Goal: Task Accomplishment & Management: Complete application form

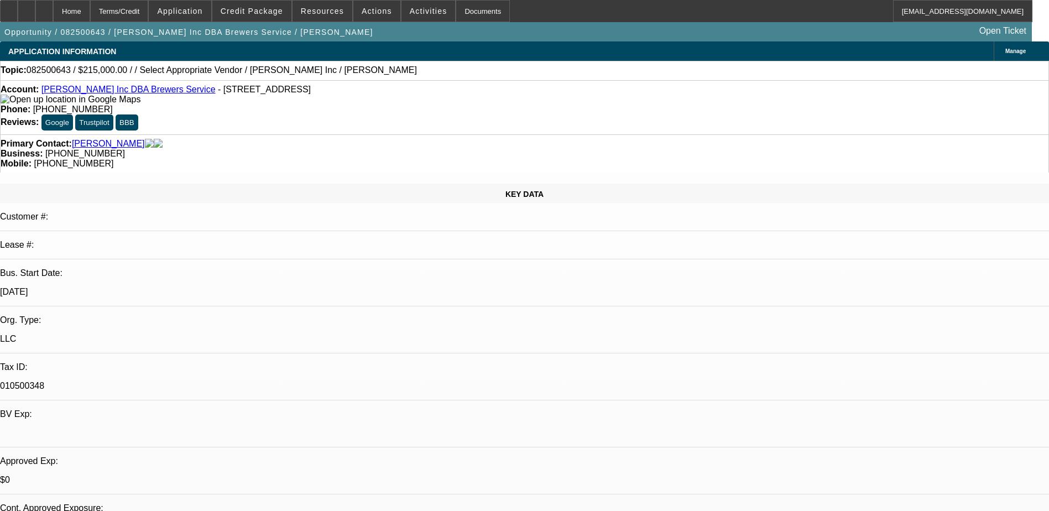
select select "0"
select select "2"
select select "0"
select select "1"
select select "2"
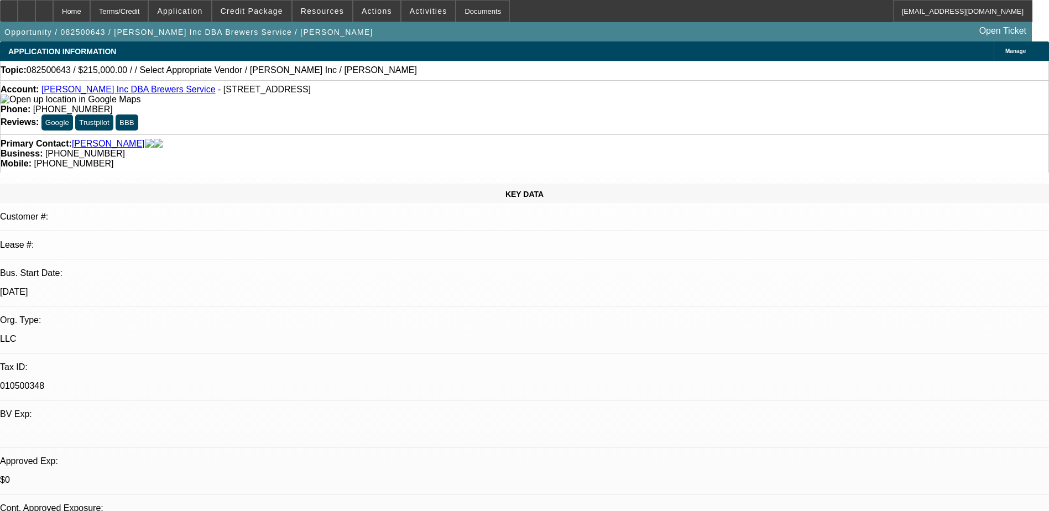
select select "6"
click at [247, 13] on span "Credit Package" at bounding box center [252, 11] width 62 height 9
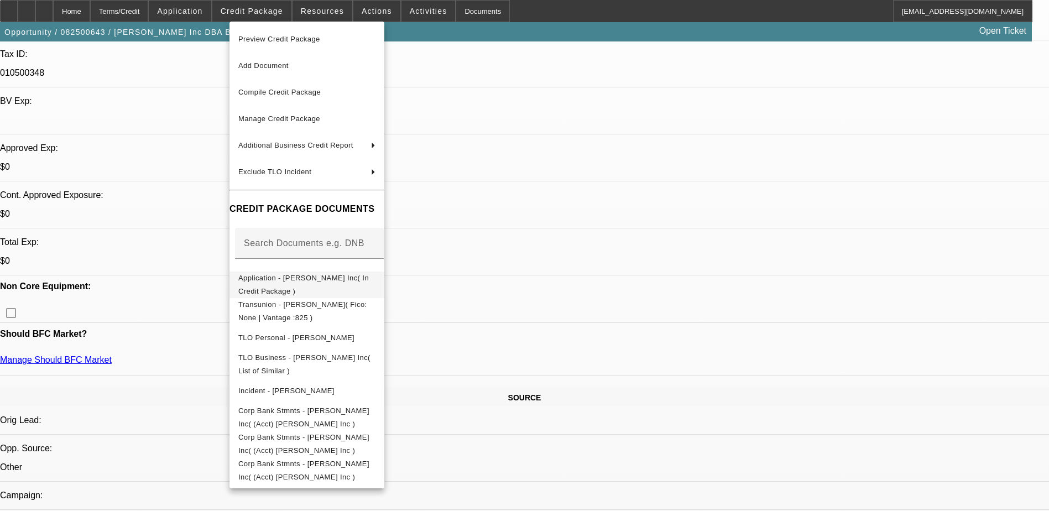
scroll to position [332, 0]
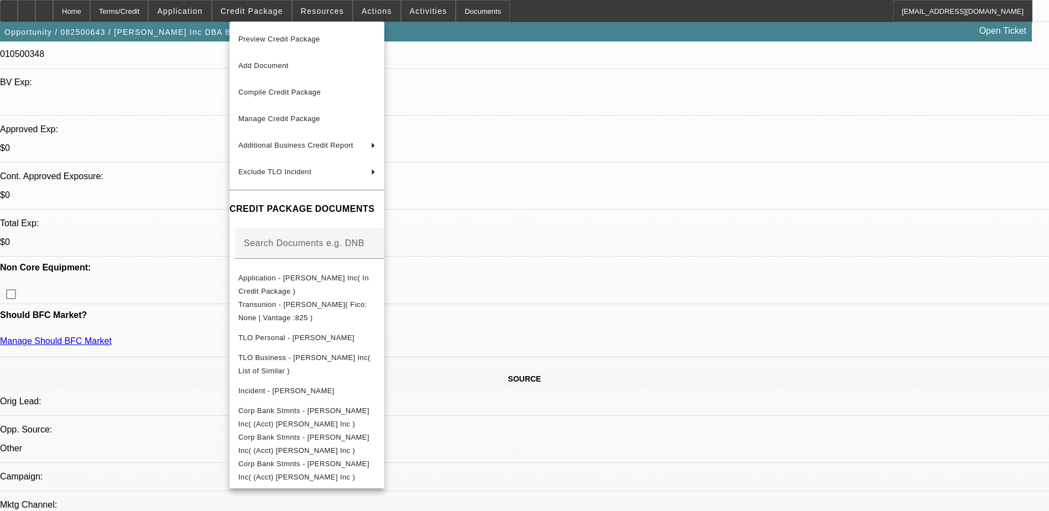
click at [789, 297] on div at bounding box center [524, 255] width 1049 height 511
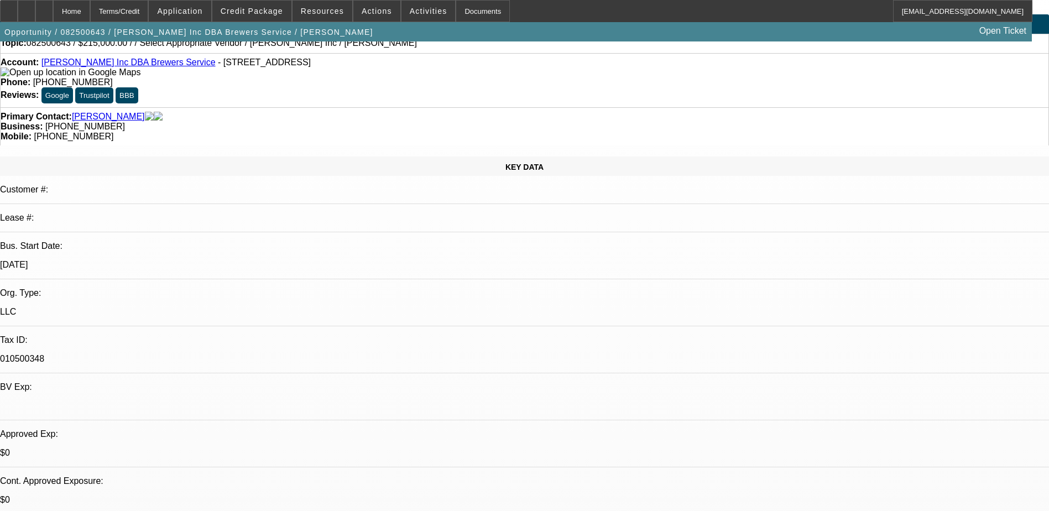
scroll to position [0, 0]
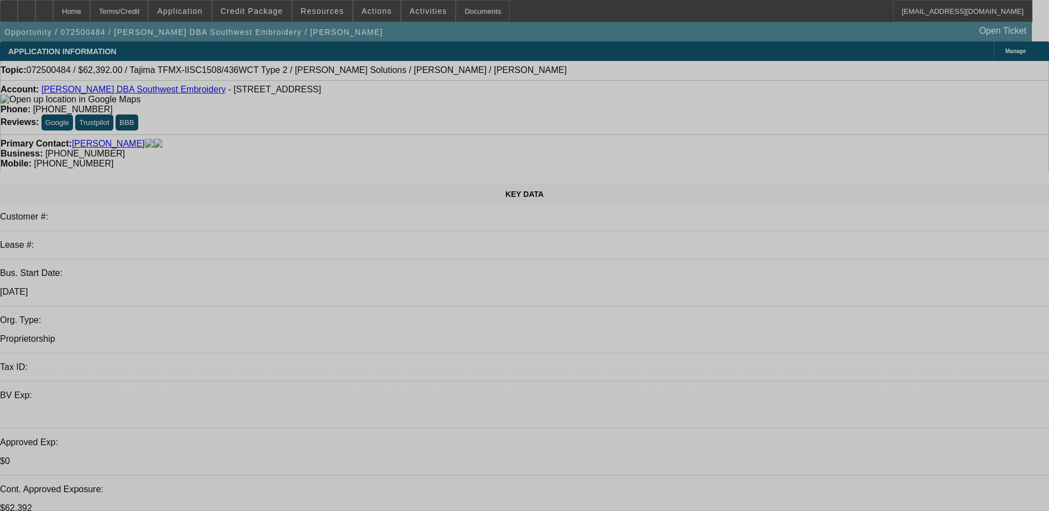
select select "0.2"
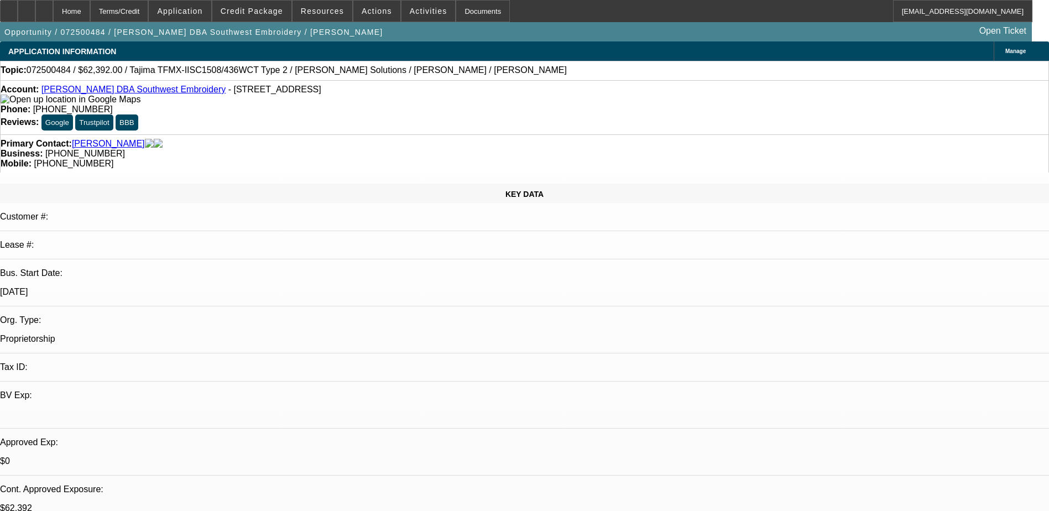
select select "2"
select select "0.1"
select select "0.2"
select select "2"
select select "0.1"
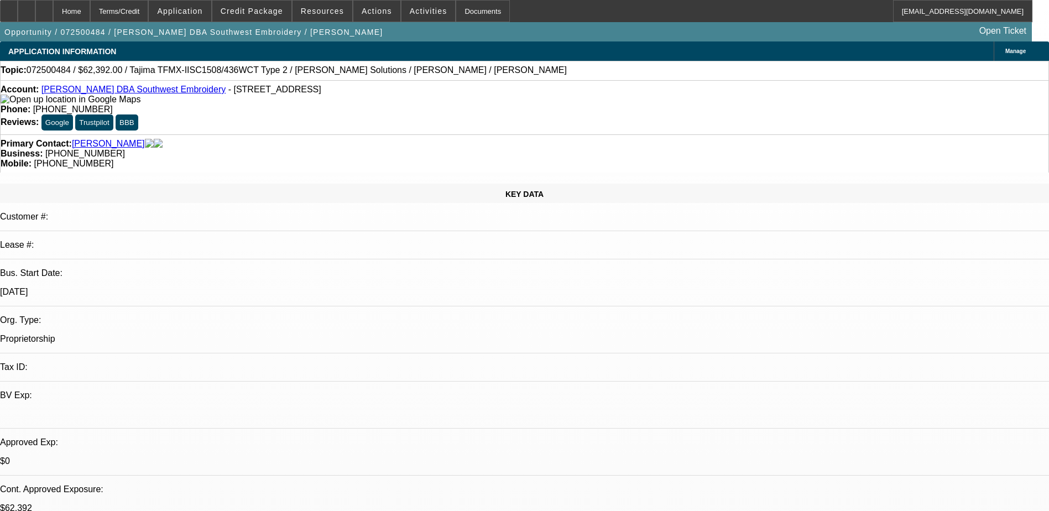
select select "0.15"
select select "2"
select select "0.1"
select select "0.15"
select select "2"
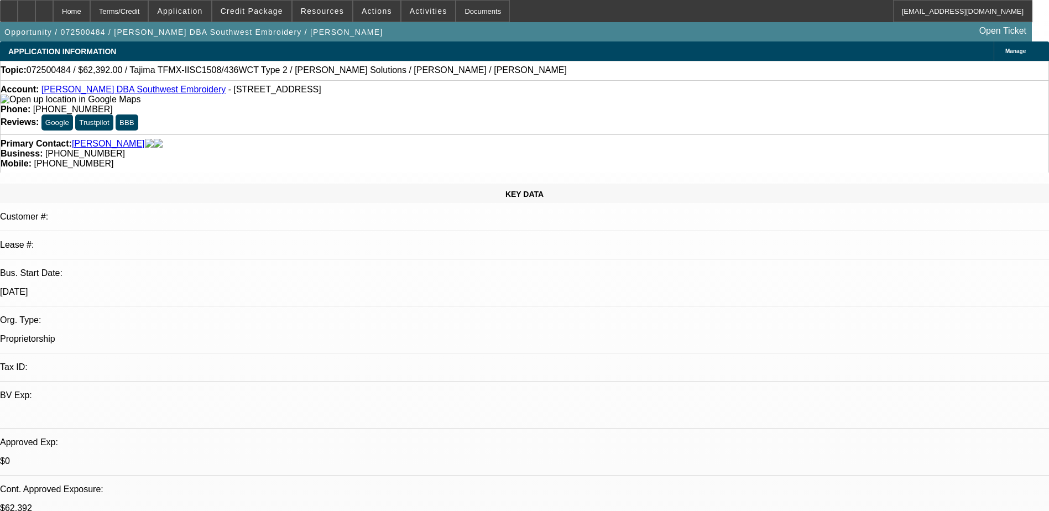
select select "0.1"
select select "1"
select select "2"
select select "4"
select select "1"
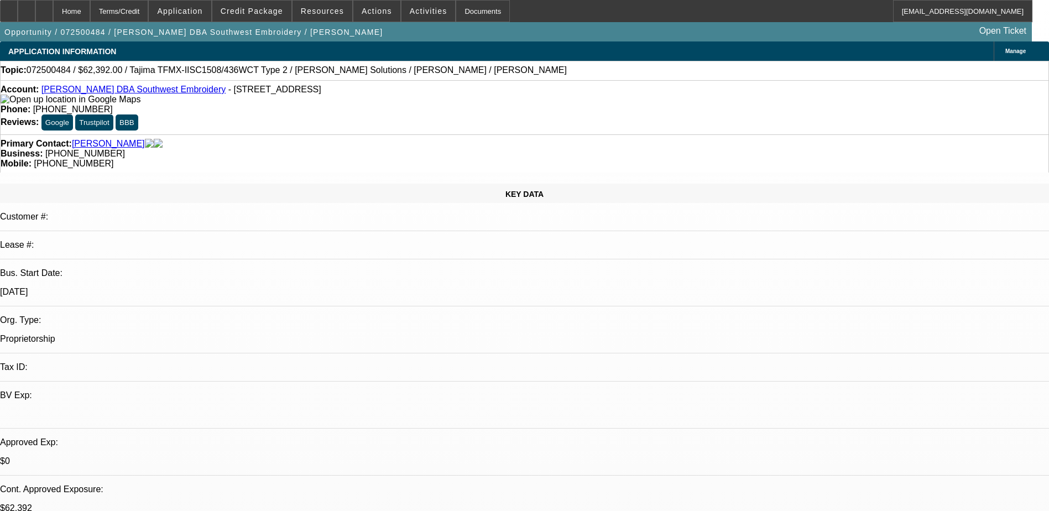
select select "2"
select select "4"
select select "1"
select select "2"
select select "4"
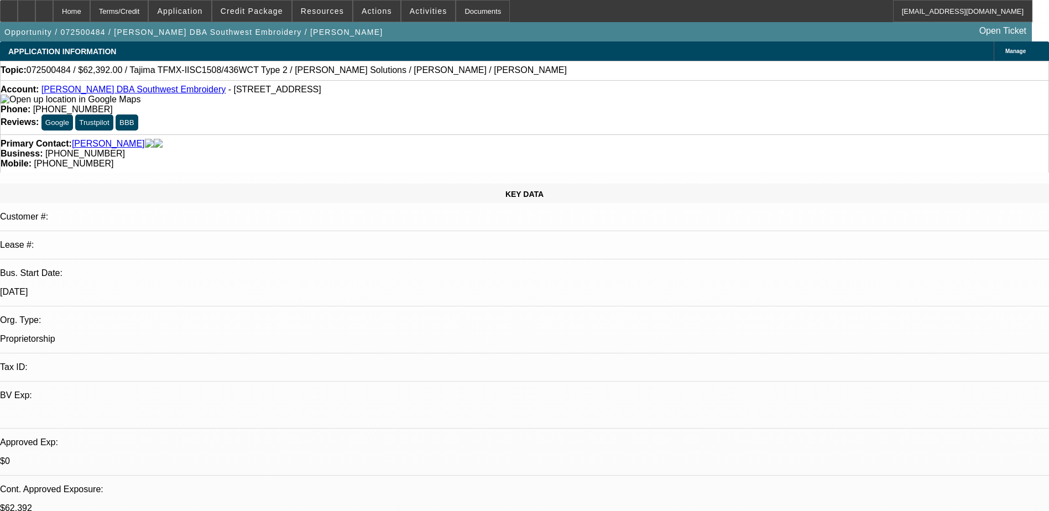
select select "1"
select select "2"
select select "4"
click at [198, 184] on div "KEY DATA Customer #: Lease #: Bus. Start Date: 7/1/25 Org. Type: Proprietorship…" at bounding box center [524, 431] width 1049 height 495
click at [1005, 51] on span "Manage" at bounding box center [1015, 51] width 20 height 6
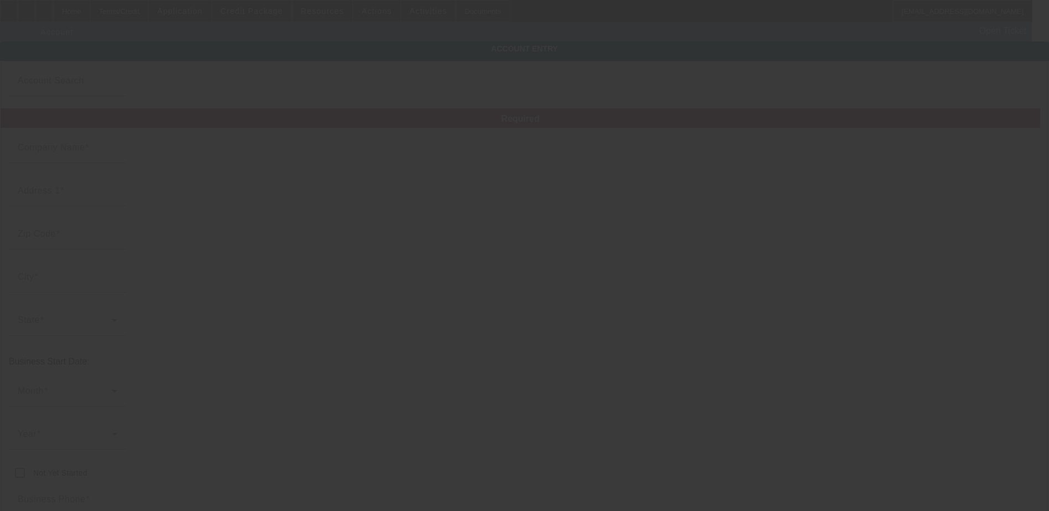
type input "Johnny Olvera"
type input "631 S Fairview St"
type input "92704"
type input "Santa Ana"
type input "(949) 478-9539"
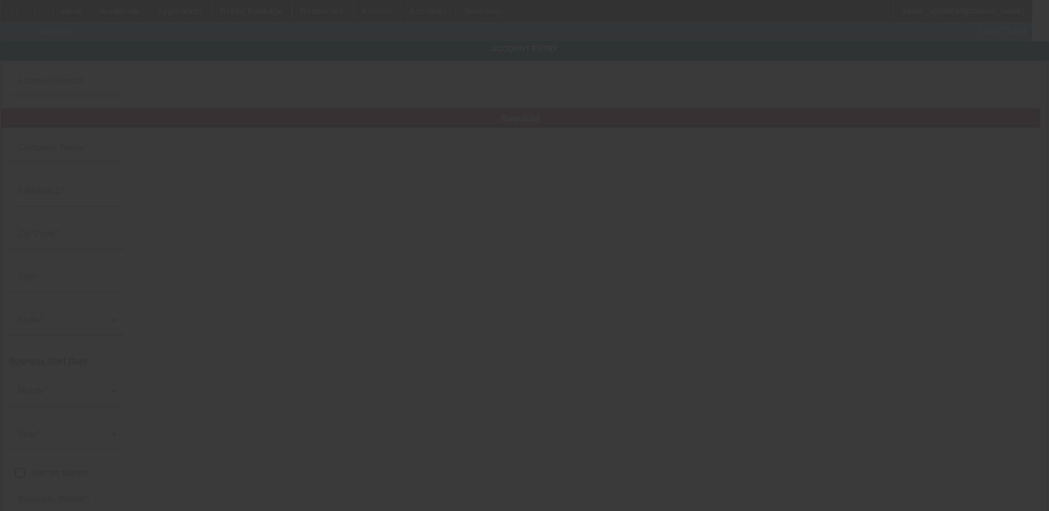
type input "Southwest Embroidery"
type input "Apt 4F"
type input "johnny27olvera@gmail.com"
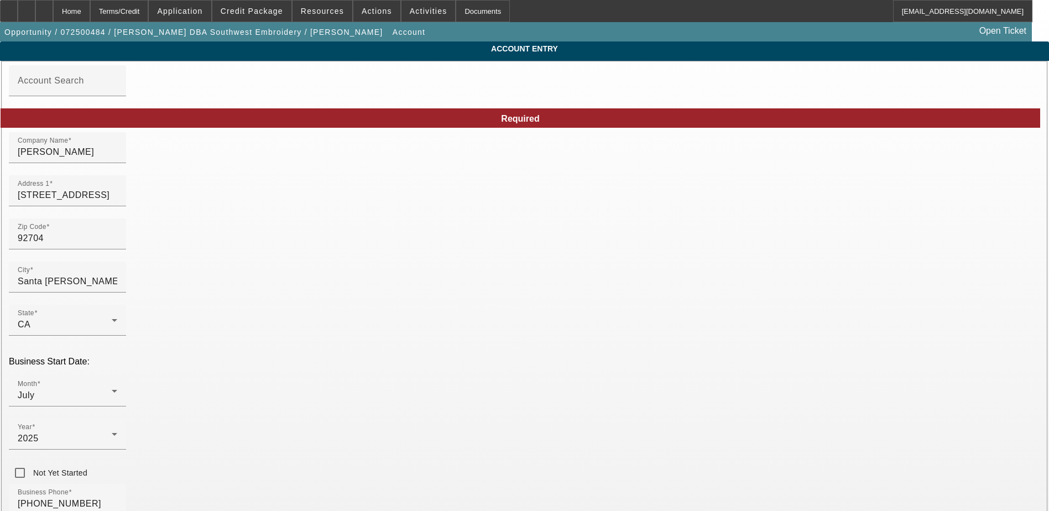
type input "7/21/2025"
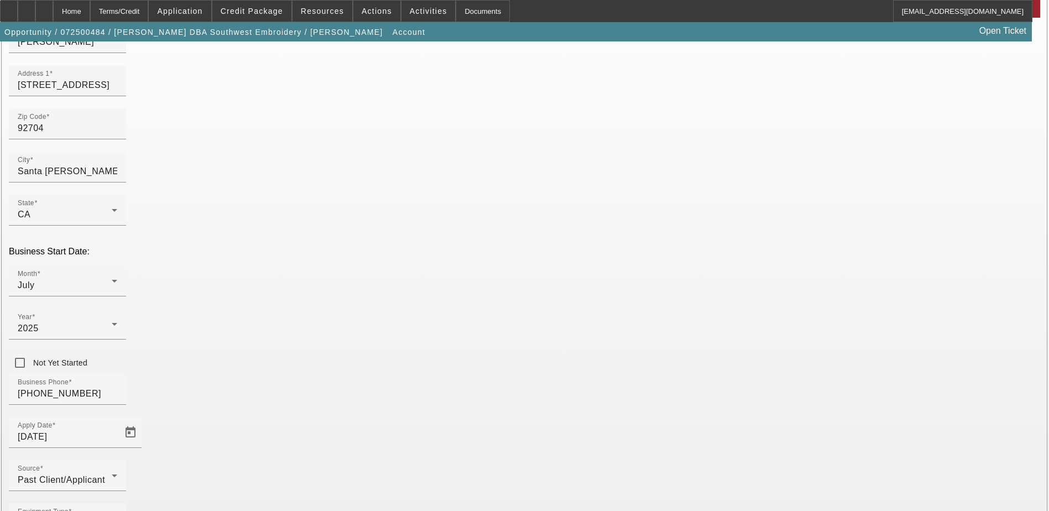
scroll to position [111, 0]
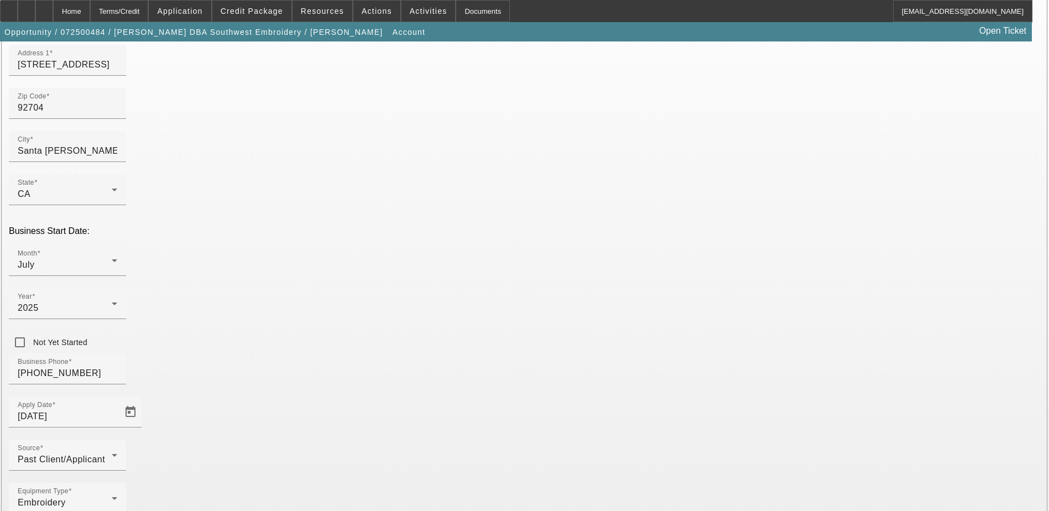
scroll to position [141, 0]
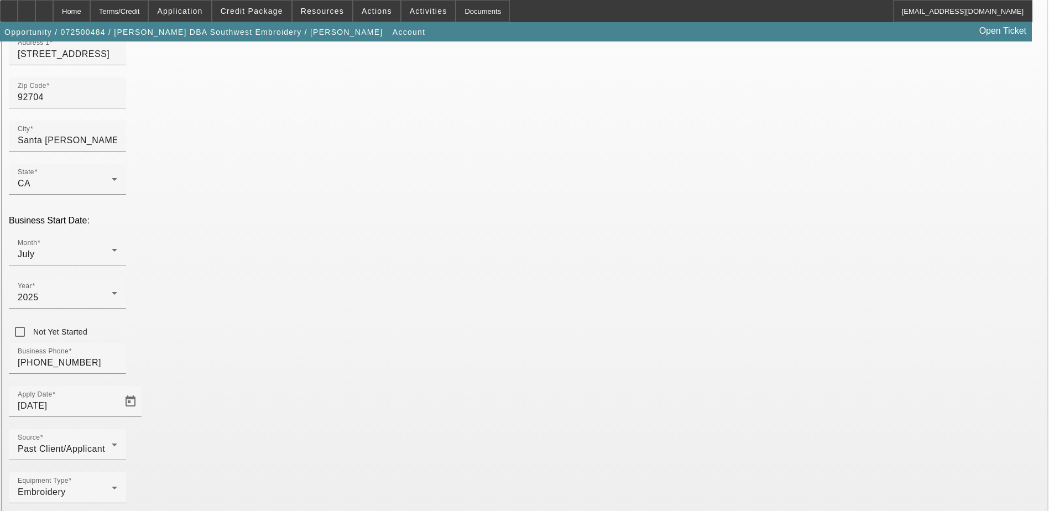
type input "394058500"
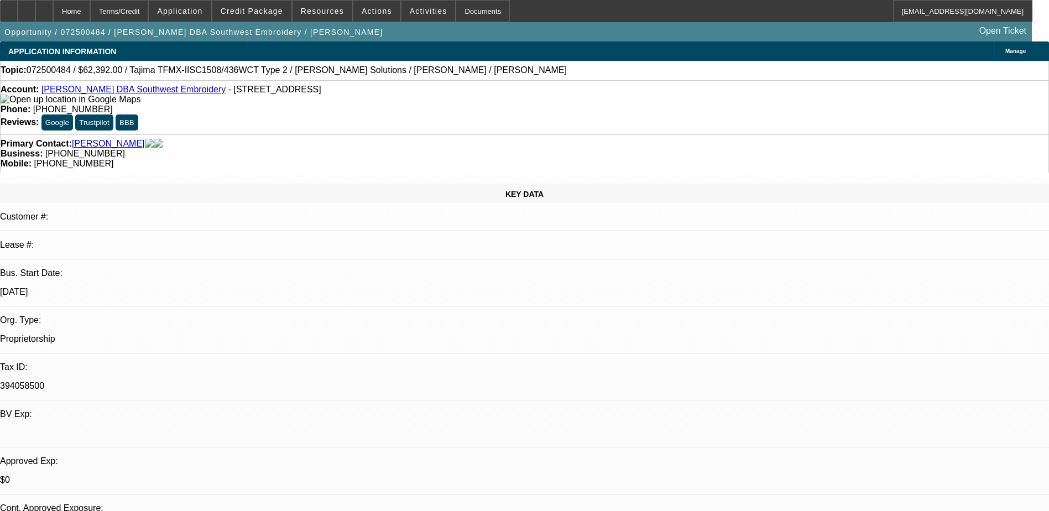
select select "0.2"
select select "2"
select select "0.1"
select select "4"
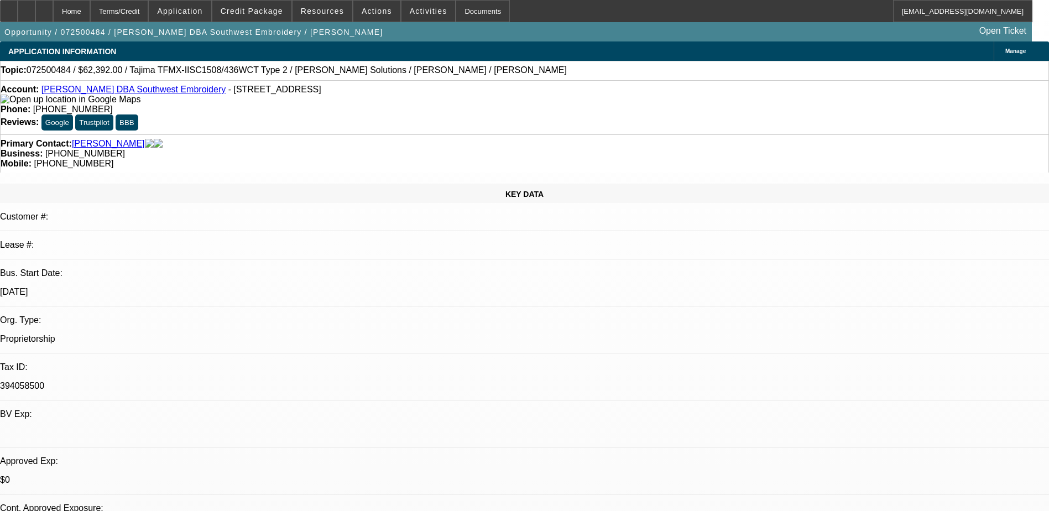
select select "0.2"
select select "2"
select select "0.1"
select select "4"
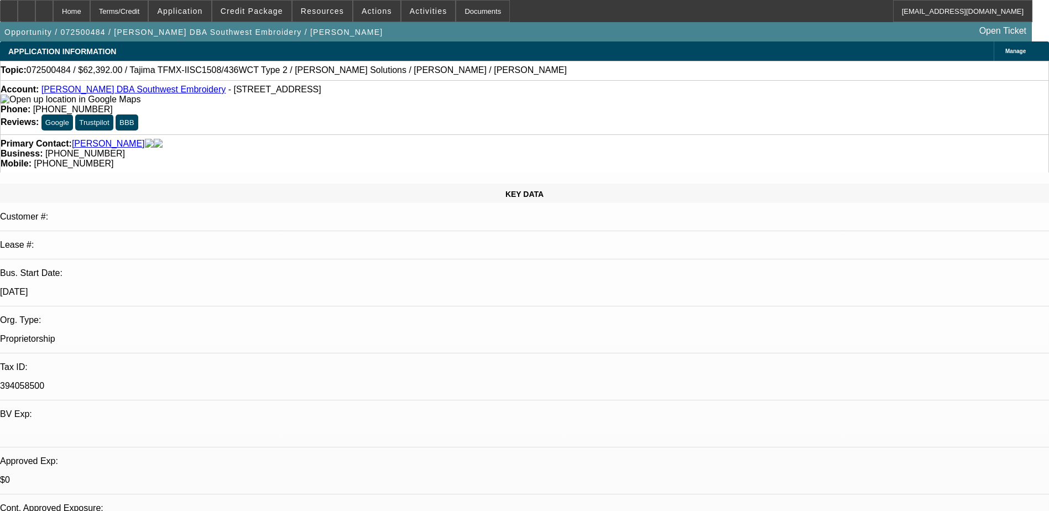
select select "0.15"
select select "2"
select select "0.1"
select select "4"
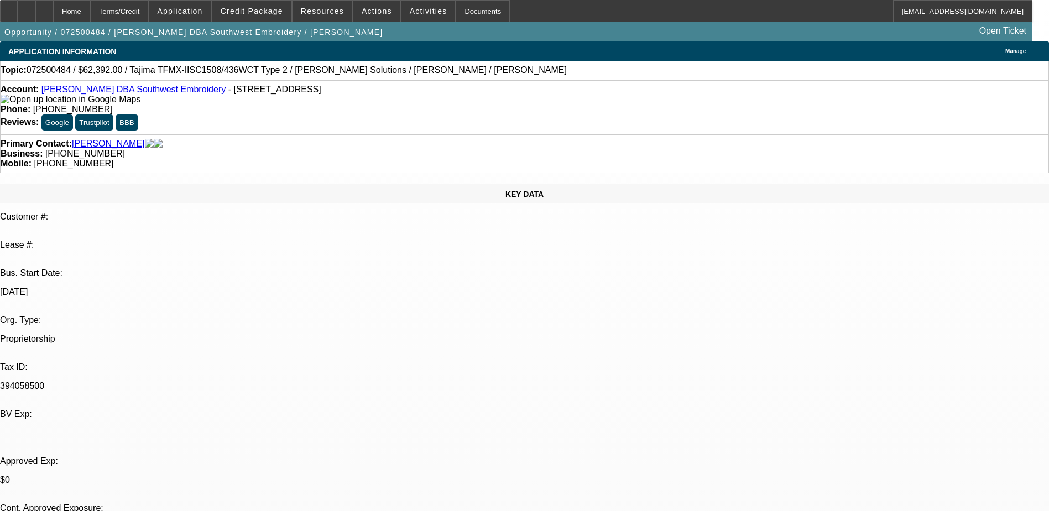
select select "0.15"
select select "2"
select select "0.1"
select select "4"
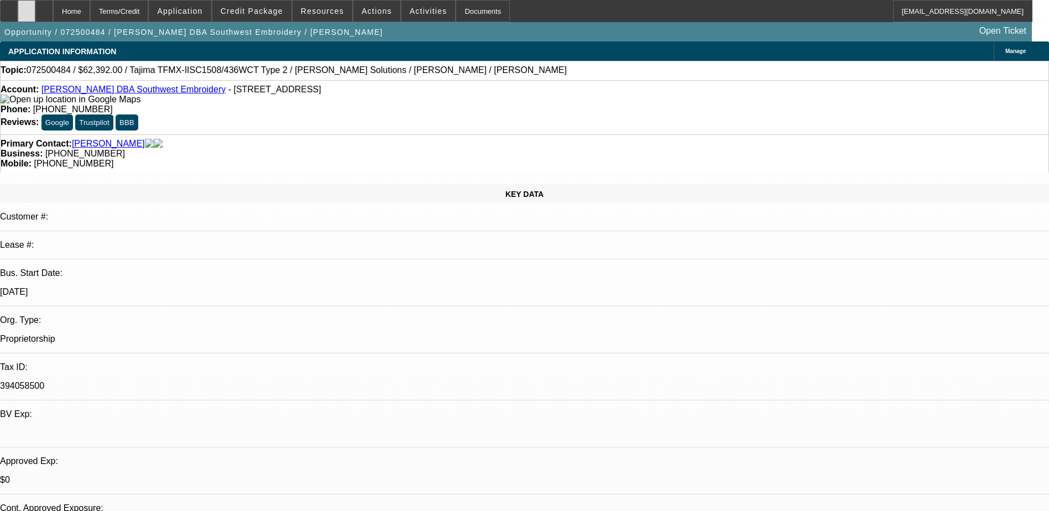
click at [35, 17] on div at bounding box center [27, 11] width 18 height 22
drag, startPoint x: 555, startPoint y: 39, endPoint x: 548, endPoint y: 38, distance: 6.7
click at [555, 39] on div "Opportunity / 072500484 / Johnny Olvera DBA Southwest Embroidery / Olvera, John…" at bounding box center [515, 31] width 1031 height 19
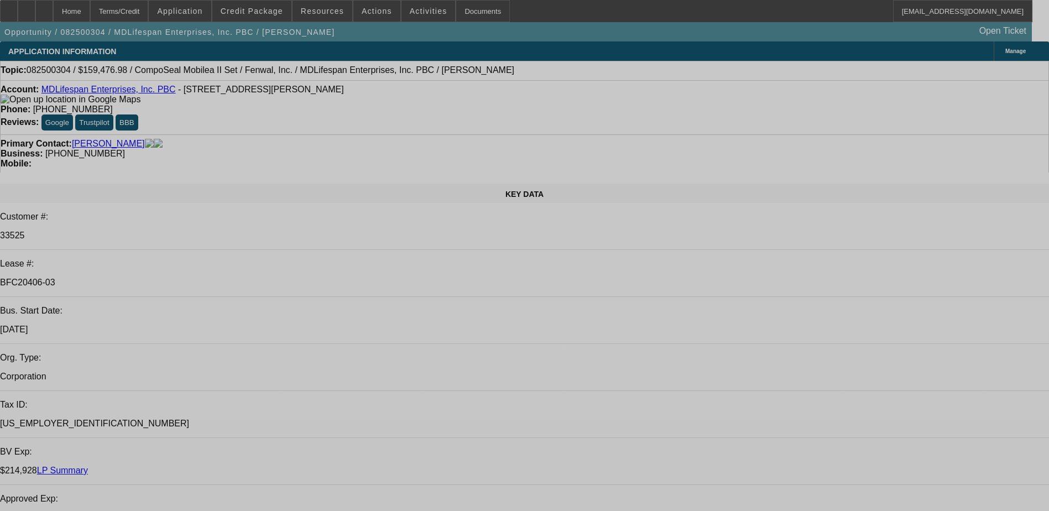
select select "0"
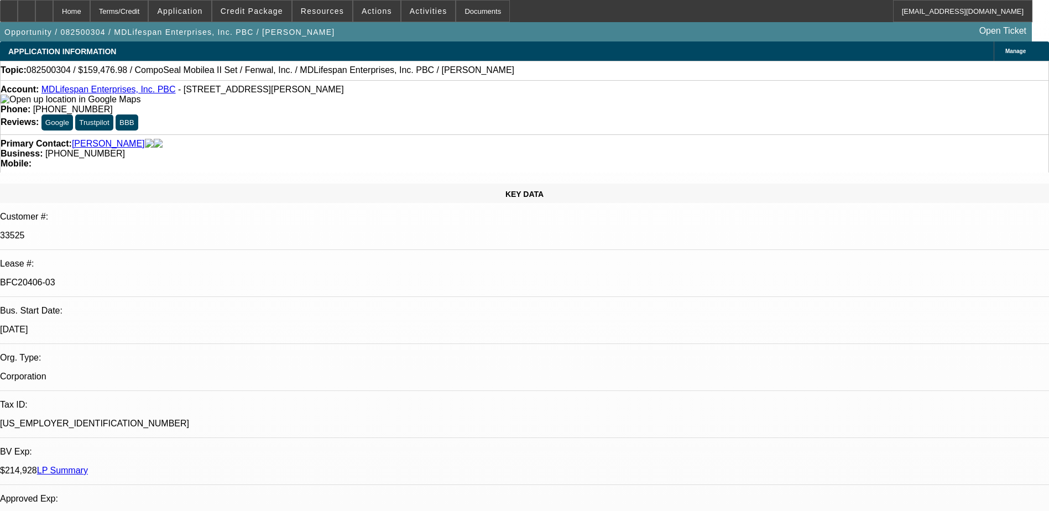
select select "2"
select select "0"
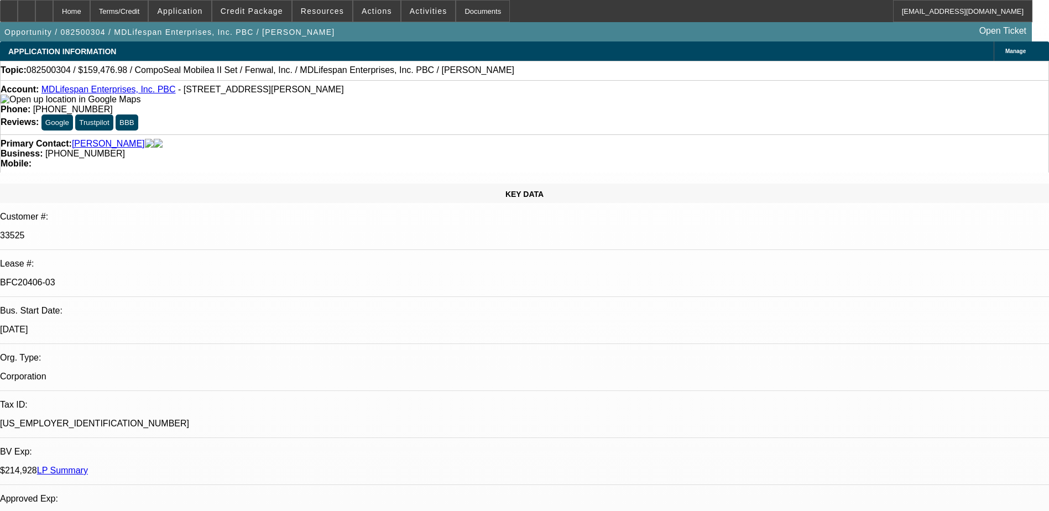
select select "0"
select select "2"
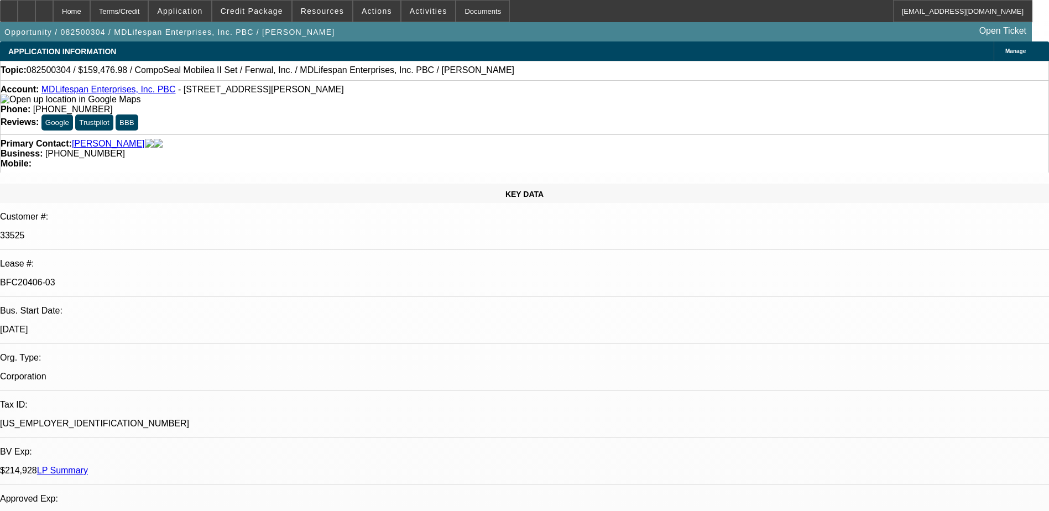
select select "0"
select select "1"
select select "2"
select select "6"
select select "1"
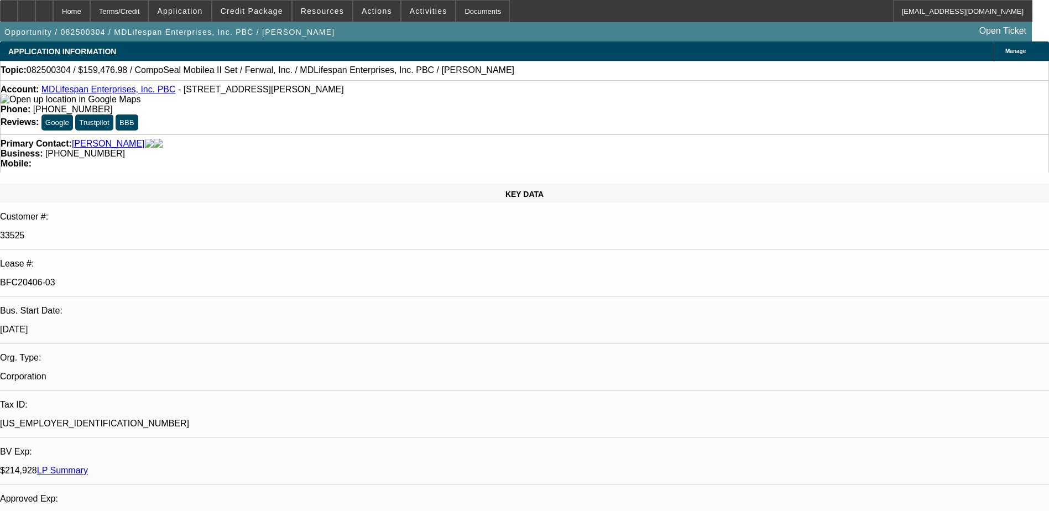
select select "1"
select select "6"
select select "1"
select select "3"
select select "6"
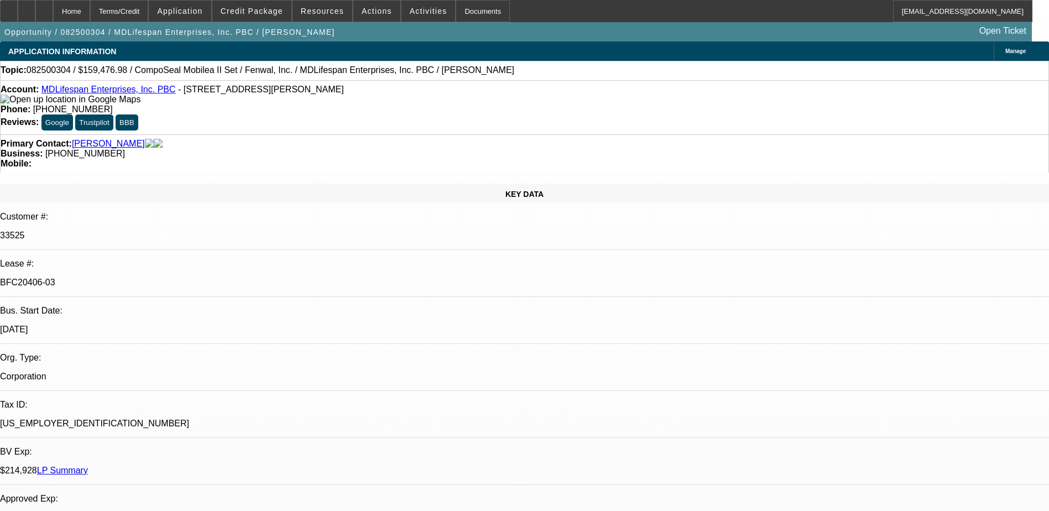
select select "1"
select select "2"
select select "6"
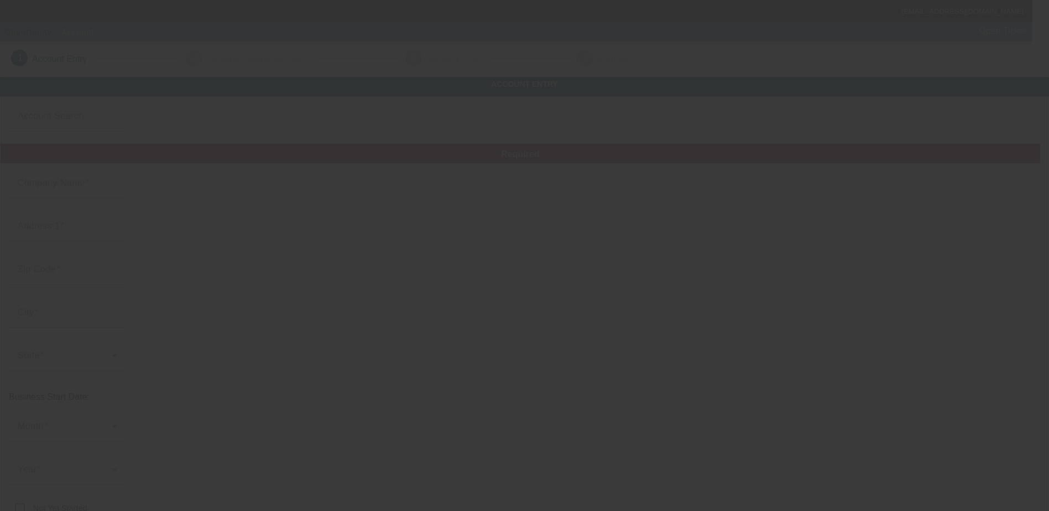
type input "Rival Screen Printing LLC"
type input "[STREET_ADDRESS][PERSON_NAME]"
type input "66204"
type input "[GEOGRAPHIC_DATA]"
type input "[PHONE_NUMBER]"
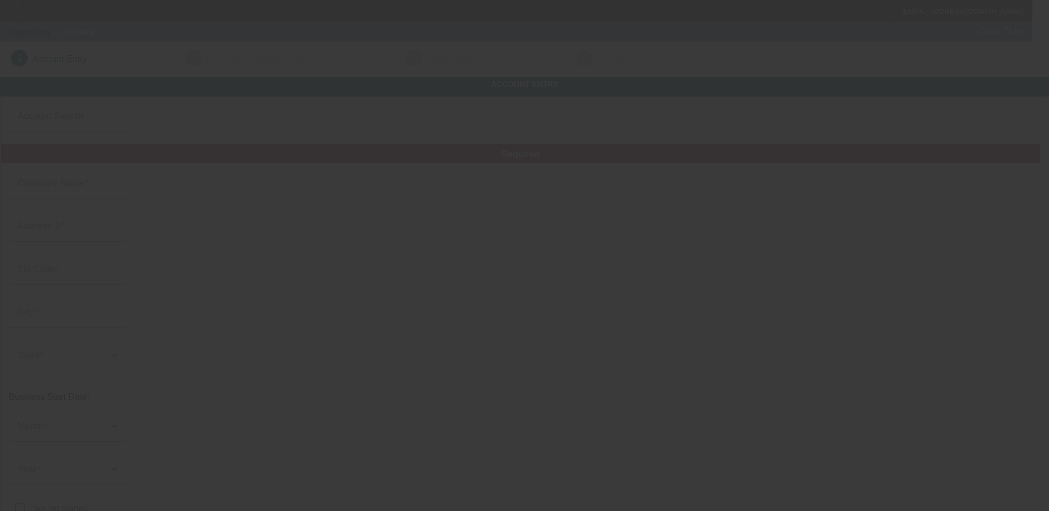
type input "[PERSON_NAME][EMAIL_ADDRESS][DOMAIN_NAME]"
type input "[PERSON_NAME]"
type input "[US_EMPLOYER_IDENTIFICATION_NUMBER]"
type input "[URL][DOMAIN_NAME]"
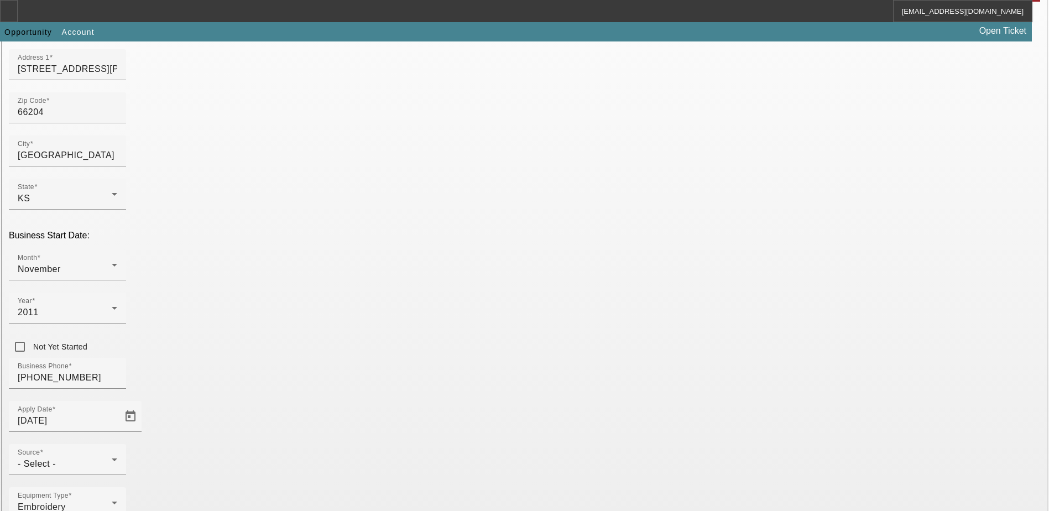
scroll to position [166, 0]
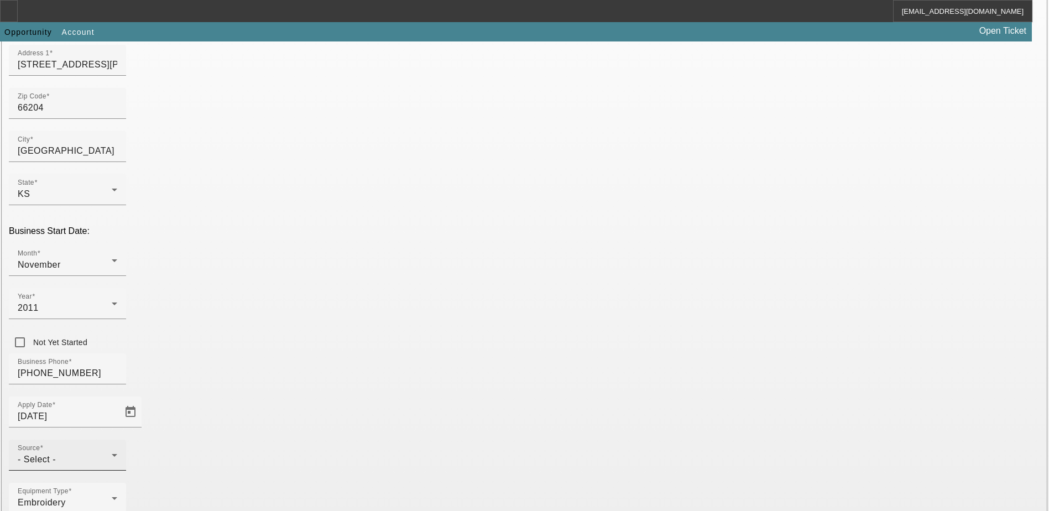
click at [112, 453] on div "- Select -" at bounding box center [65, 459] width 94 height 13
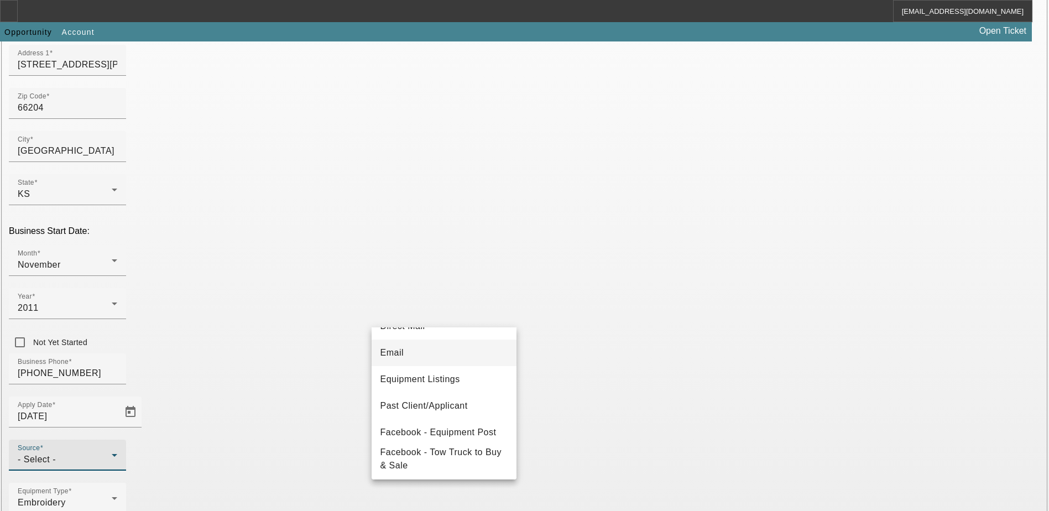
scroll to position [111, 0]
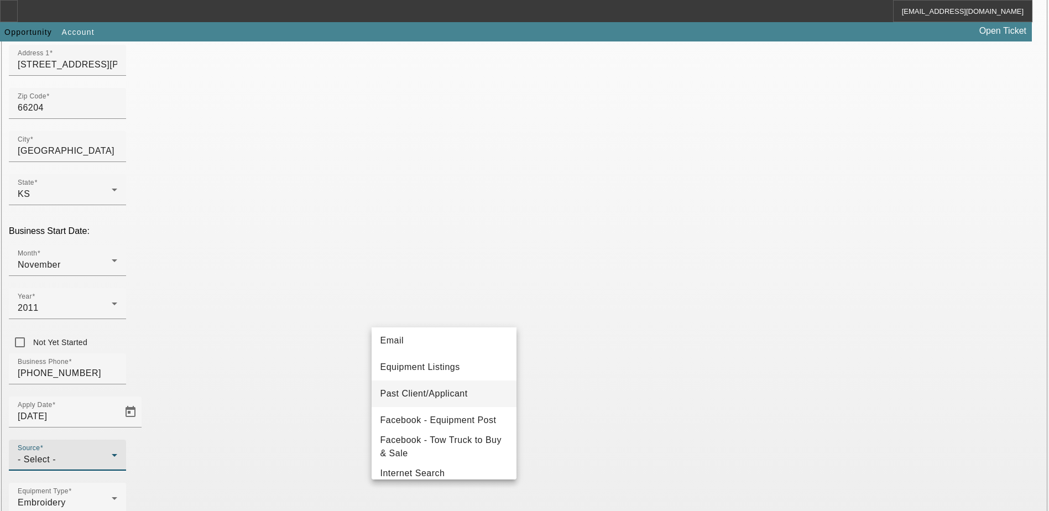
click at [443, 392] on span "Past Client/Applicant" at bounding box center [423, 393] width 87 height 13
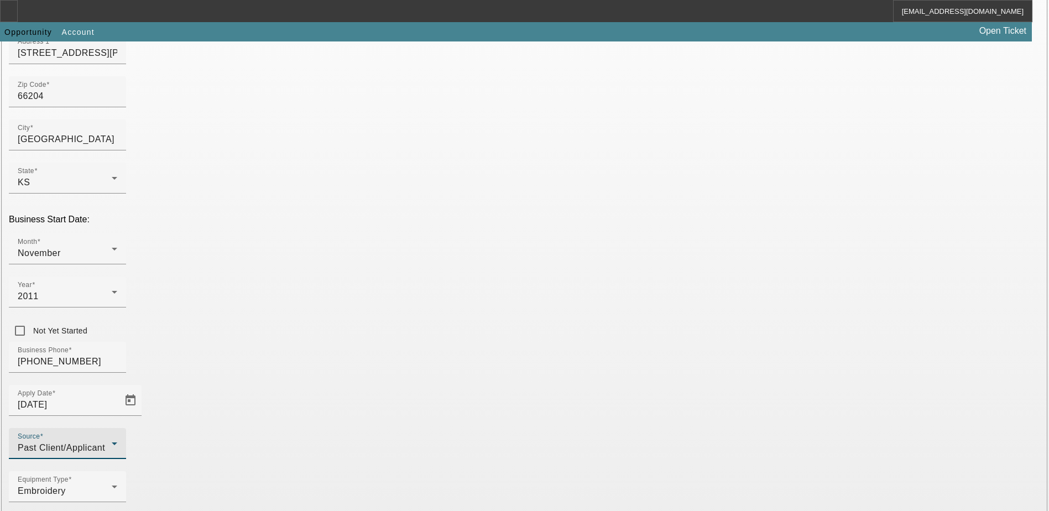
scroll to position [187, 0]
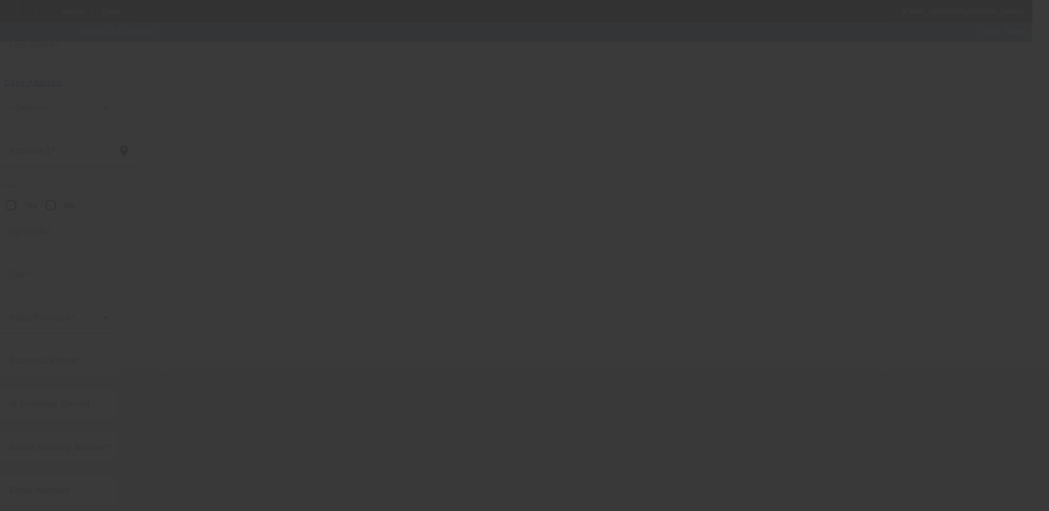
scroll to position [30, 0]
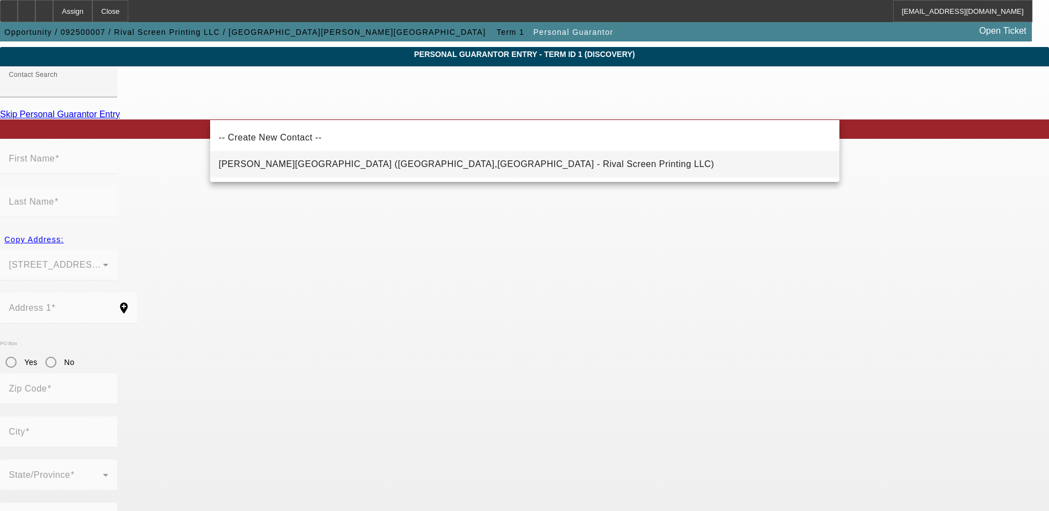
click at [345, 167] on span "[PERSON_NAME][GEOGRAPHIC_DATA] ([GEOGRAPHIC_DATA],[GEOGRAPHIC_DATA] - Rival Scr…" at bounding box center [466, 163] width 495 height 9
type input "[PERSON_NAME][GEOGRAPHIC_DATA] ([GEOGRAPHIC_DATA],[GEOGRAPHIC_DATA] - Rival Scr…"
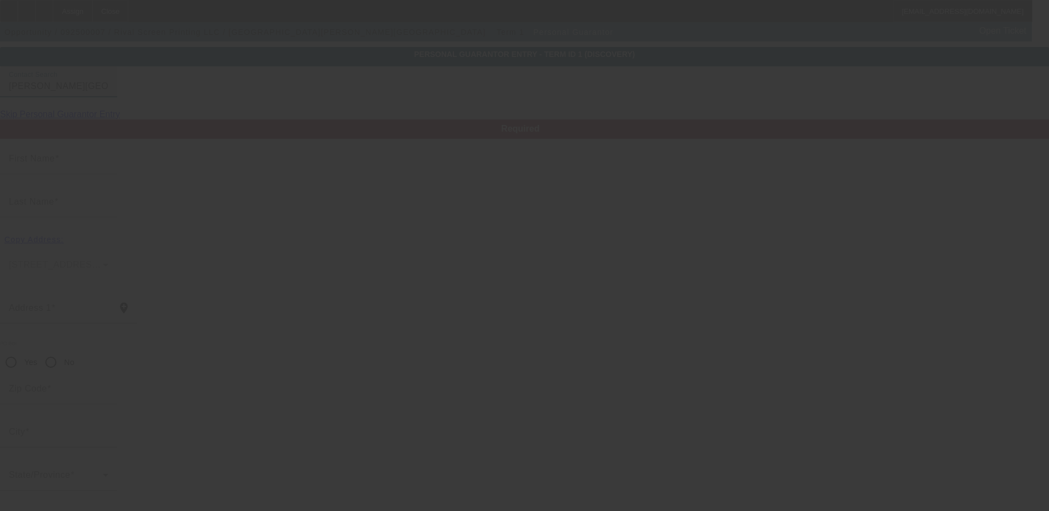
type input "Clinton"
type input "Kucera"
type input "[STREET_ADDRESS][PERSON_NAME]"
radio input "true"
type input "66025"
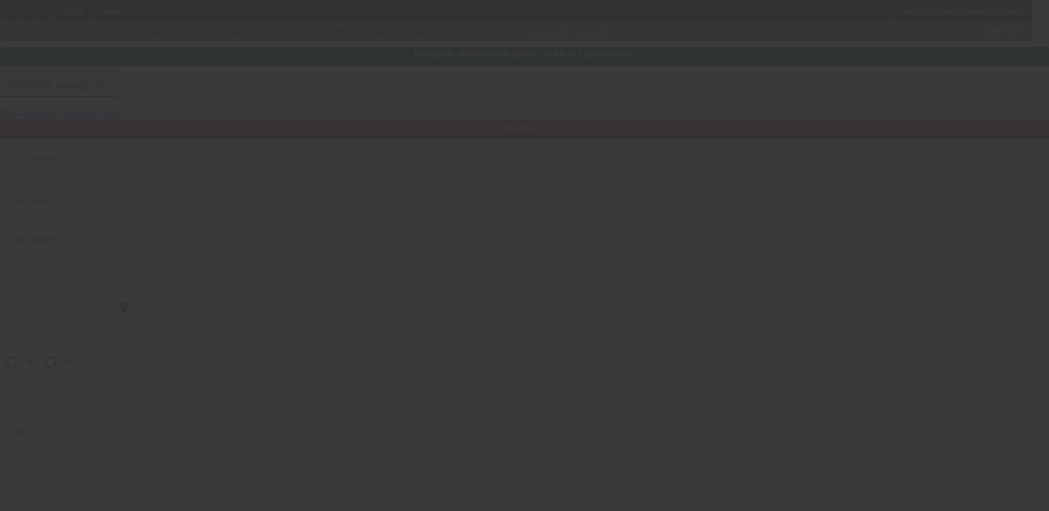
type input "Overland Park"
type input "[PHONE_NUMBER]"
type input "100"
type input "505-21-8859"
type input "clint@rivalscreenprinting.com"
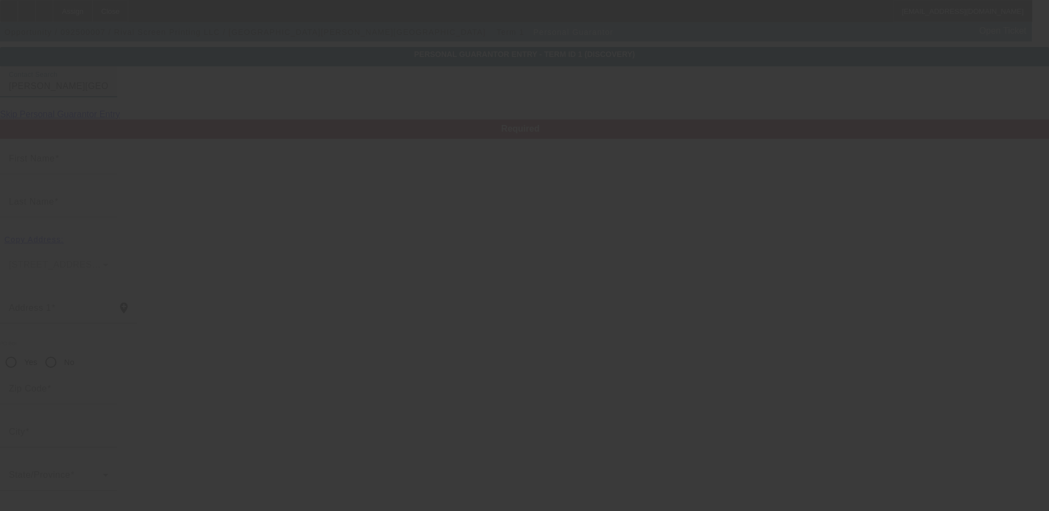
type input "(866) 826-9898"
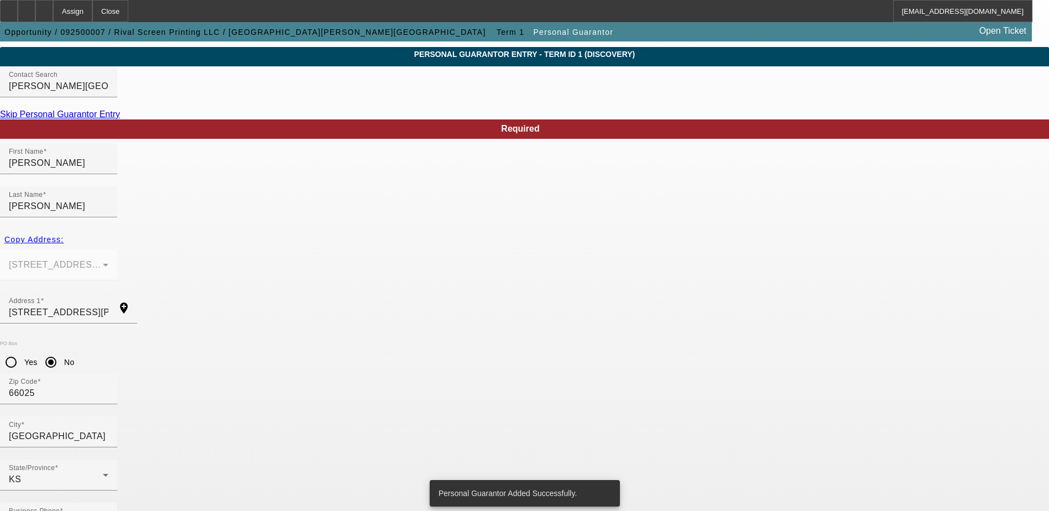
scroll to position [0, 0]
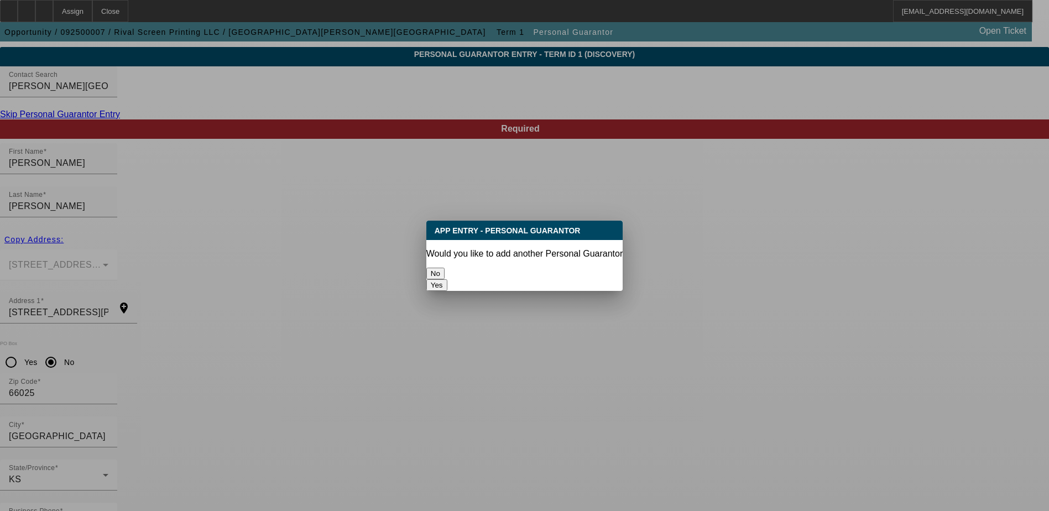
click at [444, 272] on button "No" at bounding box center [435, 274] width 18 height 12
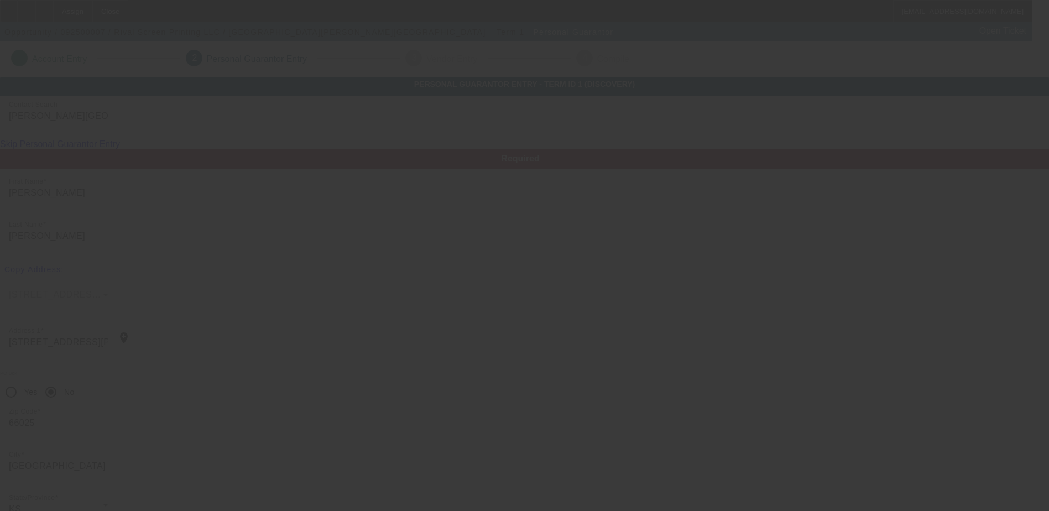
scroll to position [30, 0]
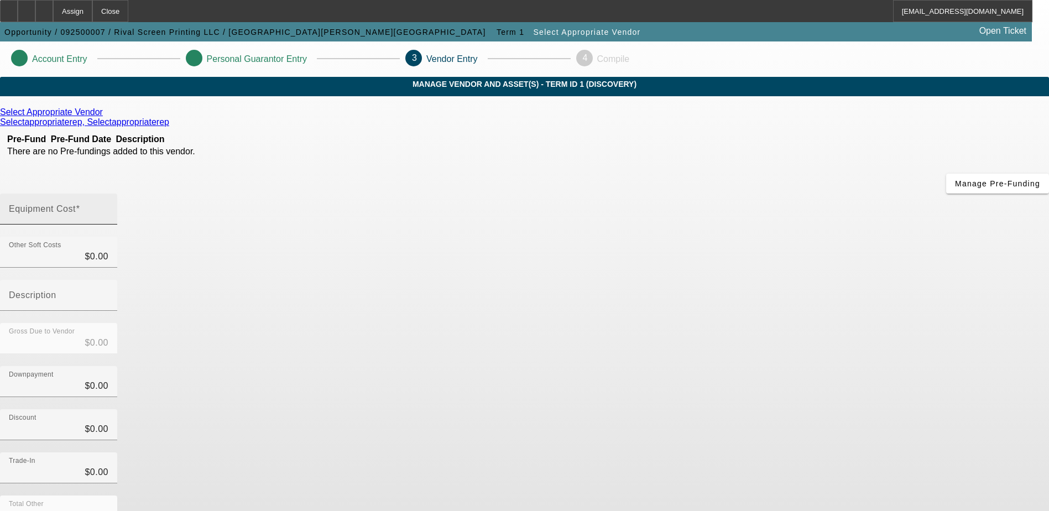
click at [108, 193] on div "Equipment Cost" at bounding box center [59, 208] width 100 height 31
type input "2"
type input "$2.00"
type input "25"
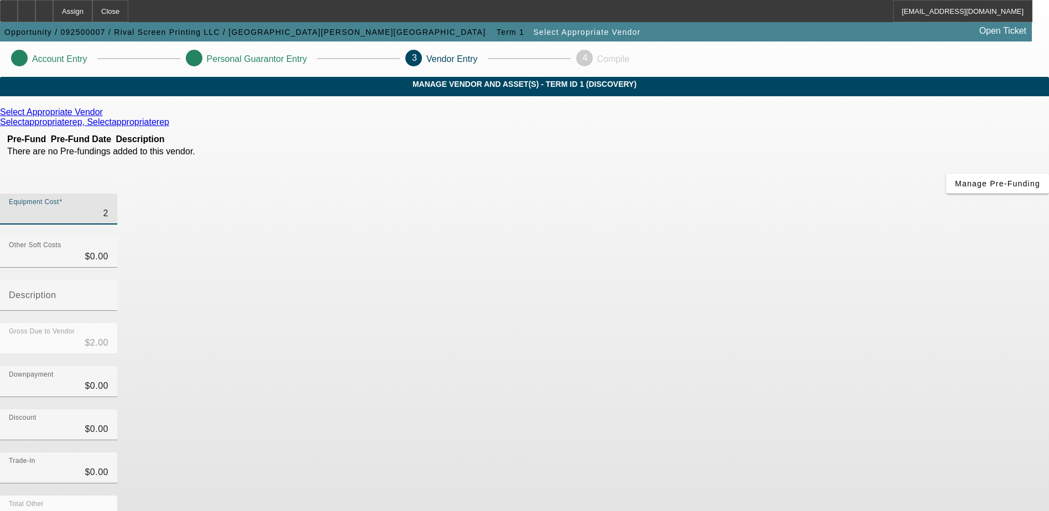
type input "$25.00"
type input "250"
type input "$250.00"
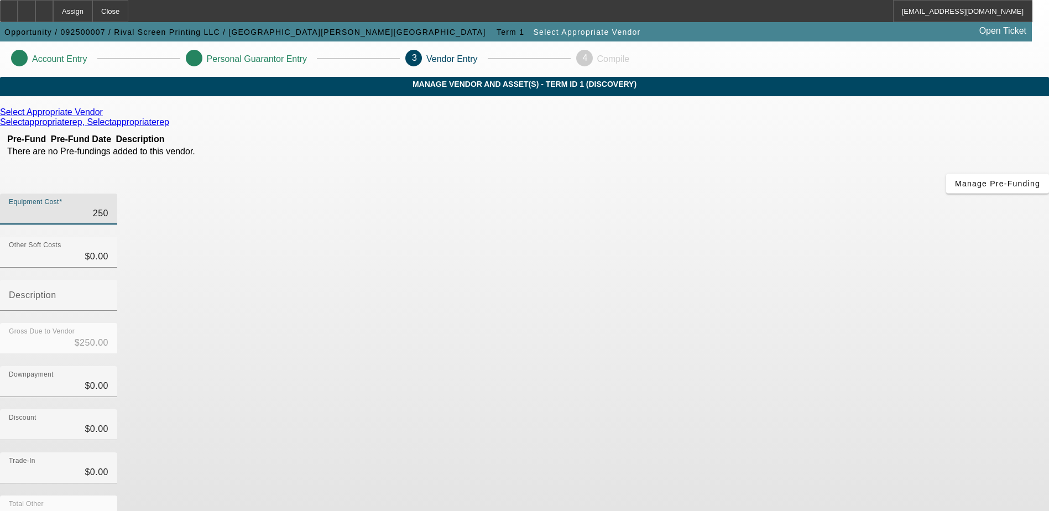
type input "2500"
type input "$2,500.00"
type input "25000"
type input "$25,000.00"
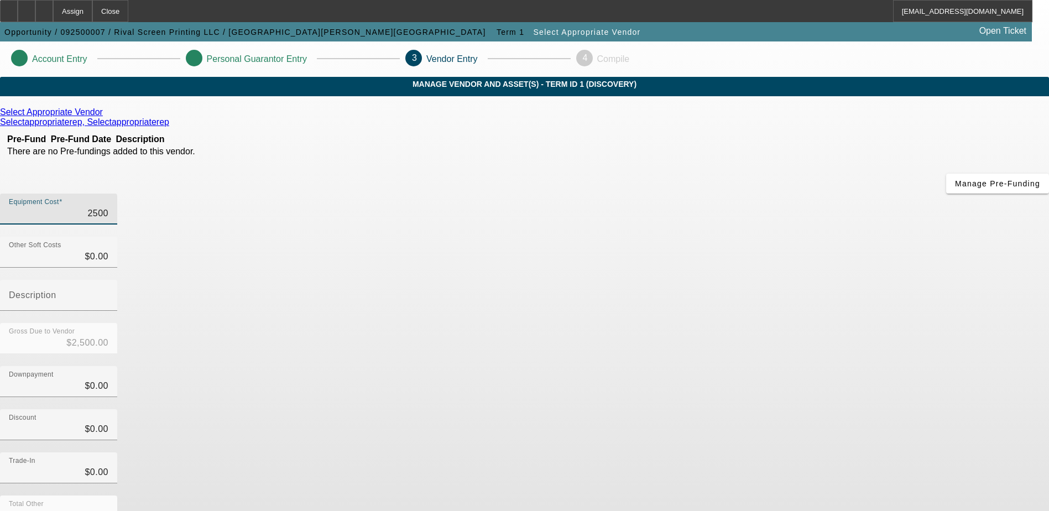
type input "$25,000.00"
click at [763, 366] on div "Downpayment $0.00" at bounding box center [524, 387] width 1049 height 43
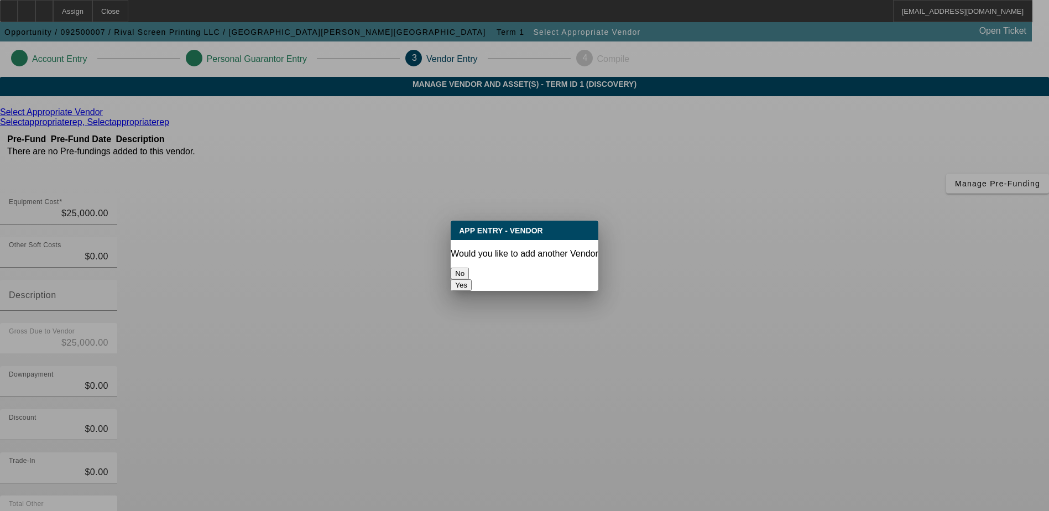
click at [469, 268] on button "No" at bounding box center [460, 274] width 18 height 12
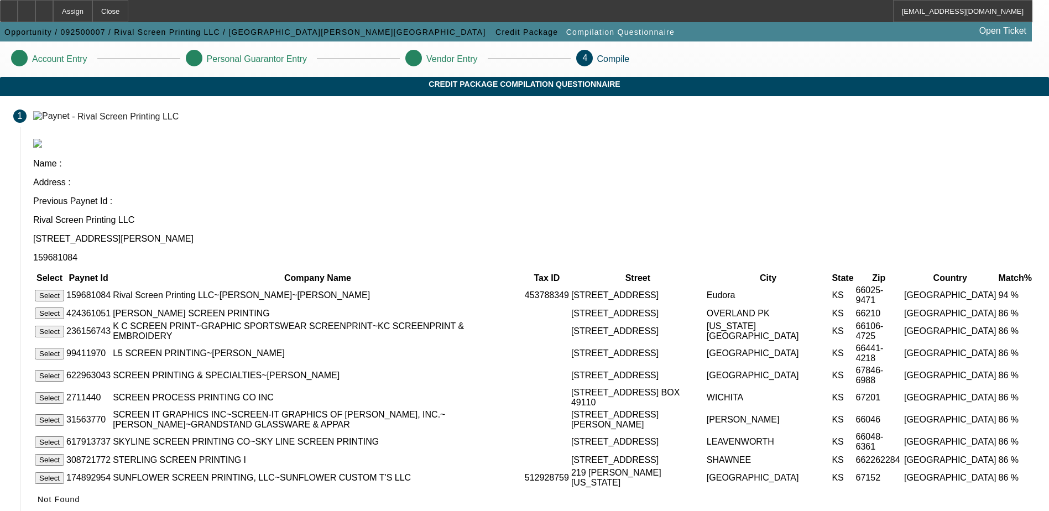
click at [64, 290] on button "Select" at bounding box center [49, 296] width 29 height 12
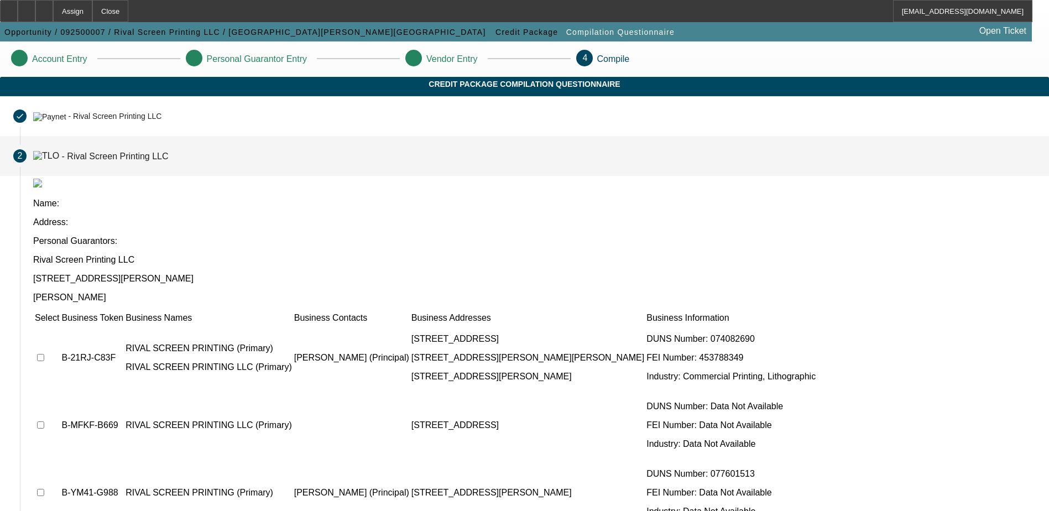
scroll to position [32, 0]
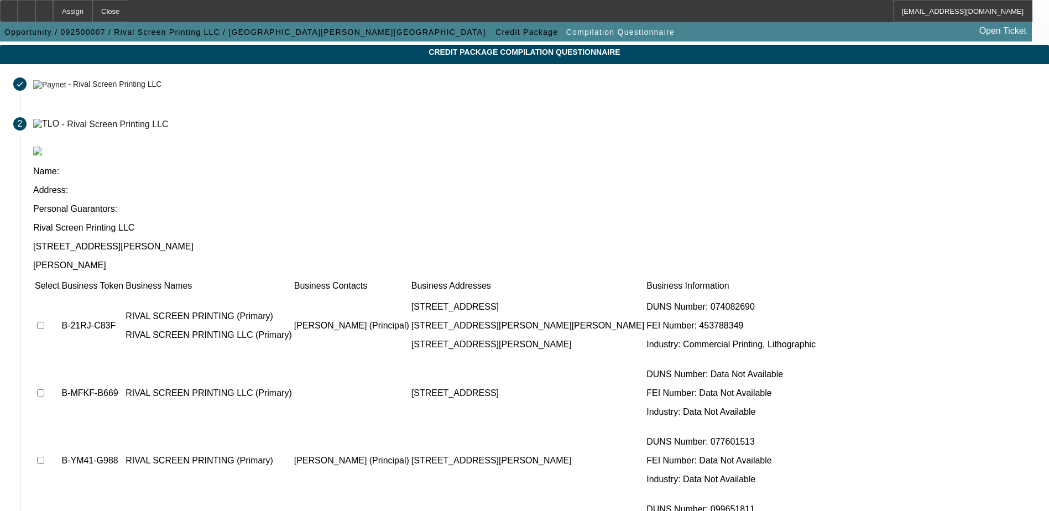
click at [44, 322] on input "checkbox" at bounding box center [40, 325] width 7 height 7
checkbox input "true"
click at [44, 389] on input "checkbox" at bounding box center [40, 392] width 7 height 7
checkbox input "true"
click at [44, 457] on input "checkbox" at bounding box center [40, 460] width 7 height 7
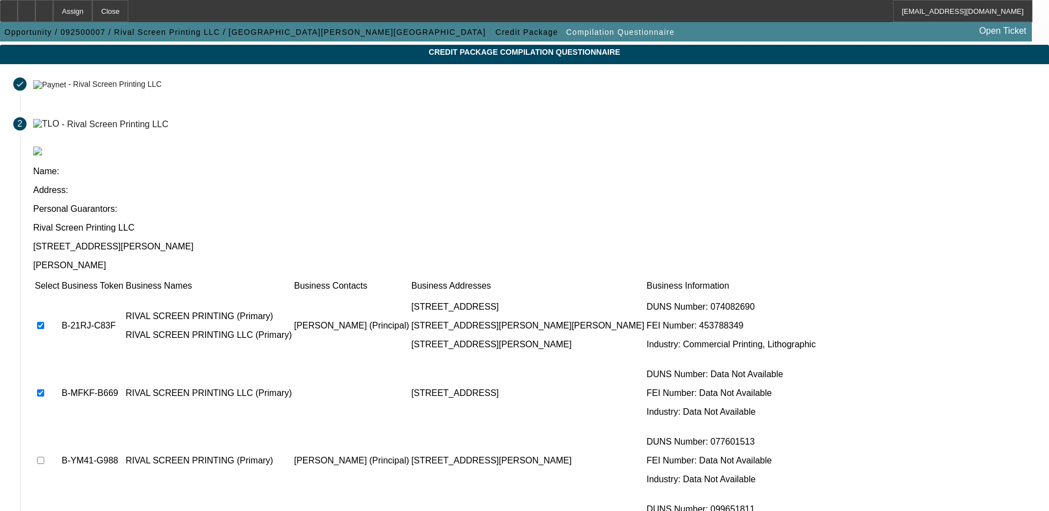
checkbox input "true"
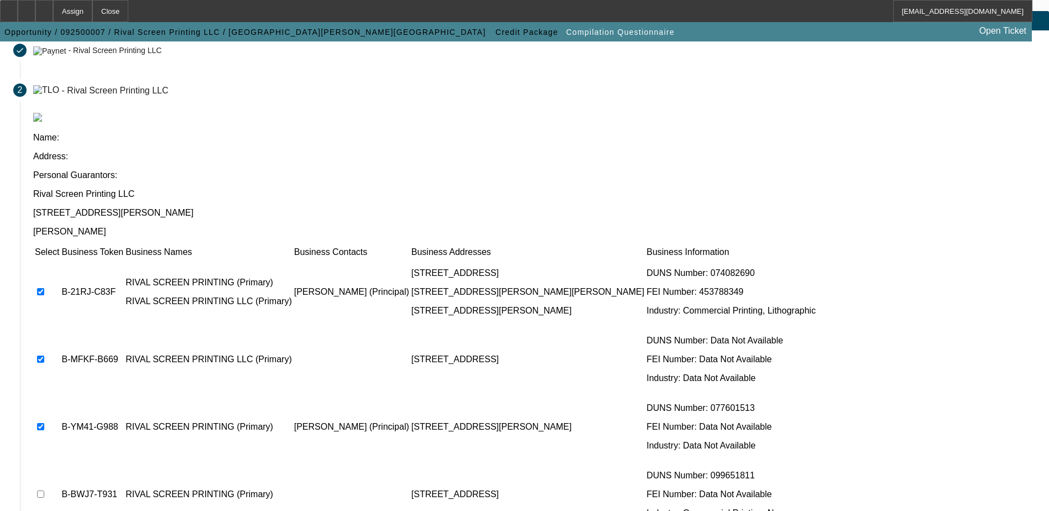
scroll to position [101, 0]
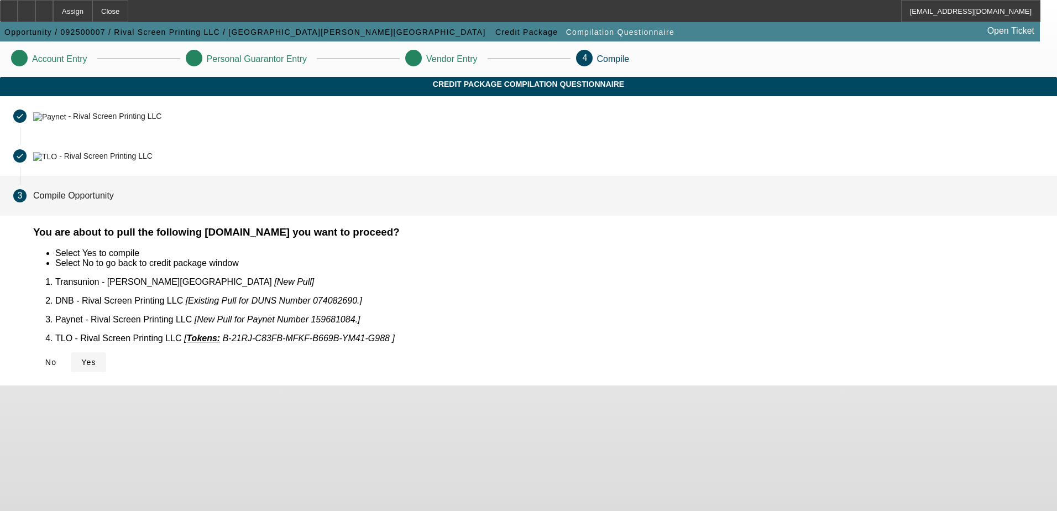
click at [96, 358] on span "Yes" at bounding box center [88, 362] width 15 height 9
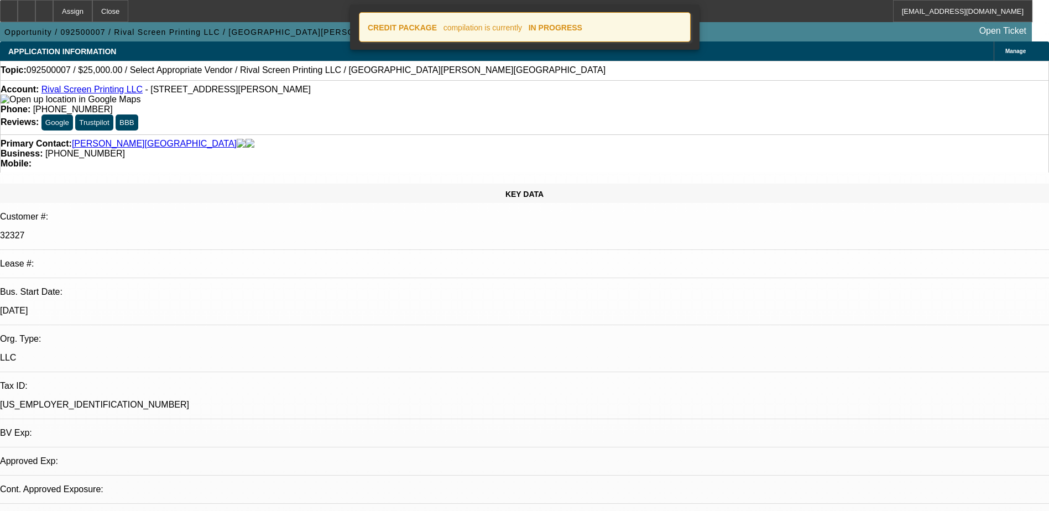
select select "0"
select select "2"
select select "0.1"
select select "4"
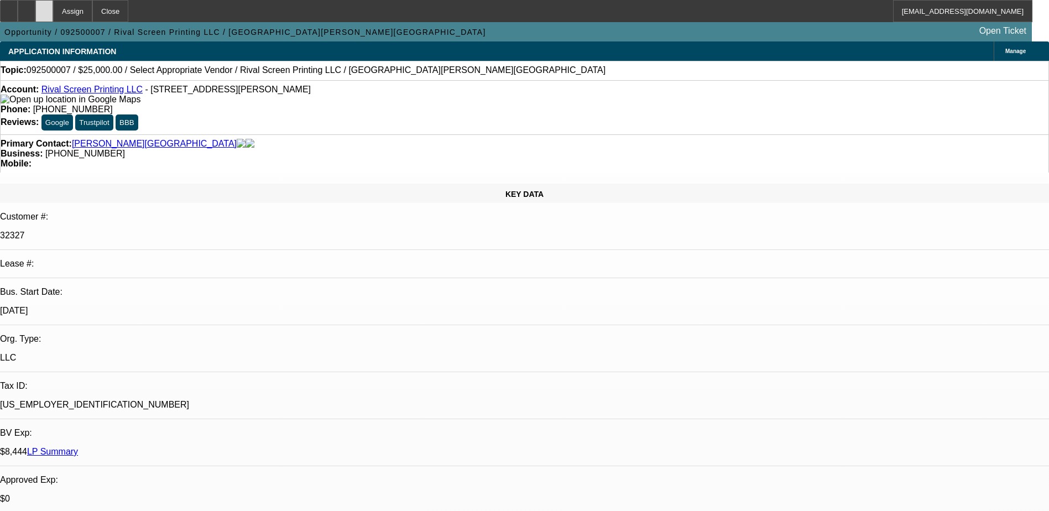
click at [53, 10] on div at bounding box center [44, 11] width 18 height 22
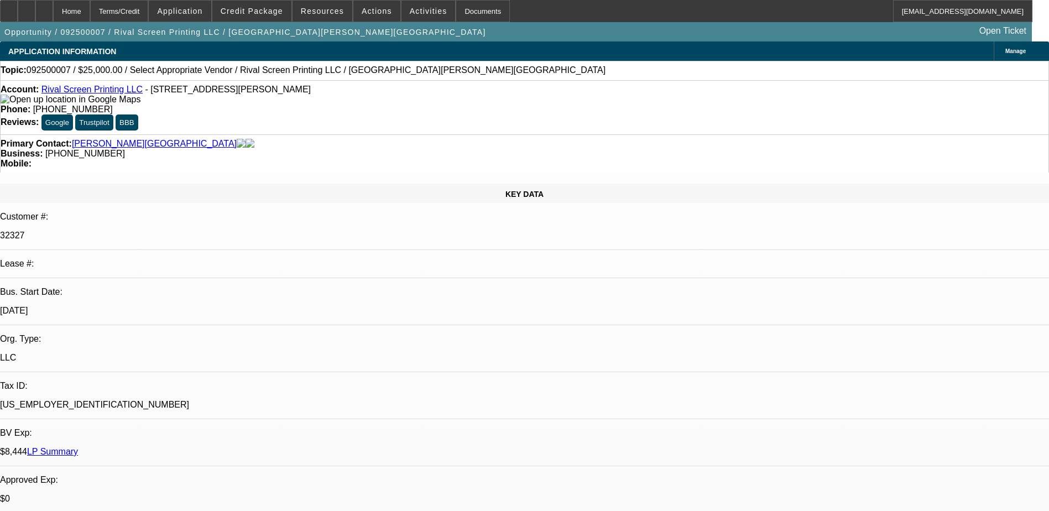
select select "0"
select select "2"
select select "0.1"
select select "4"
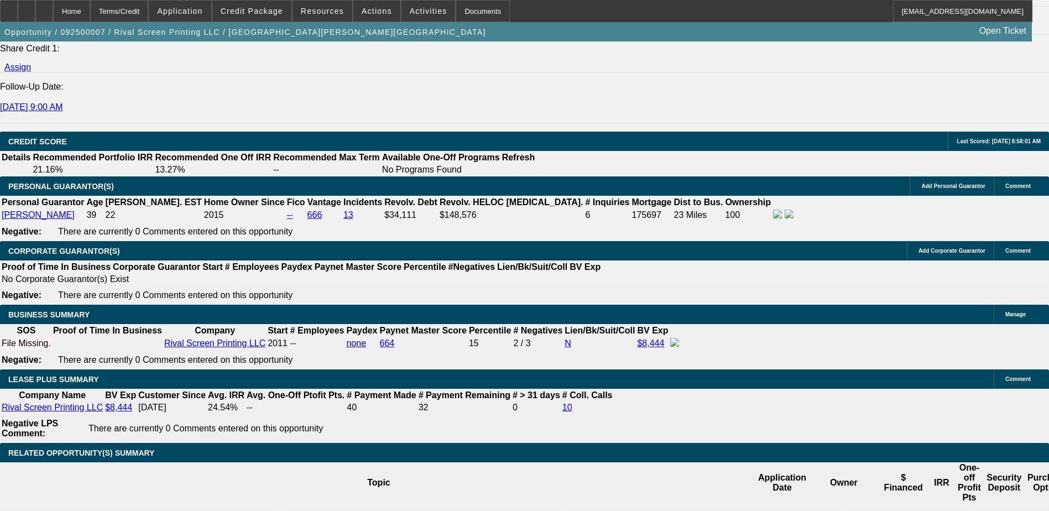
scroll to position [1493, 0]
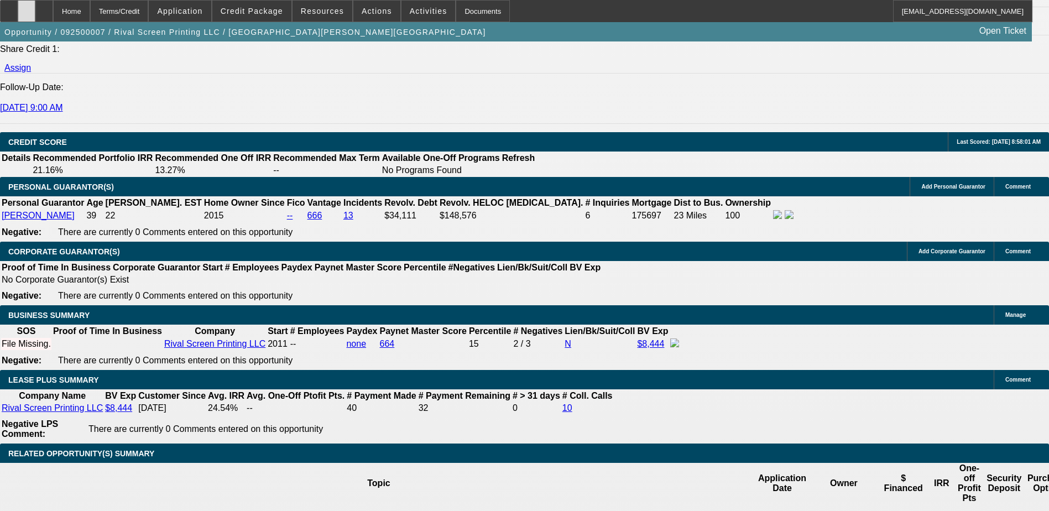
click at [35, 17] on div at bounding box center [27, 11] width 18 height 22
click at [262, 9] on span "Credit Package" at bounding box center [252, 11] width 62 height 9
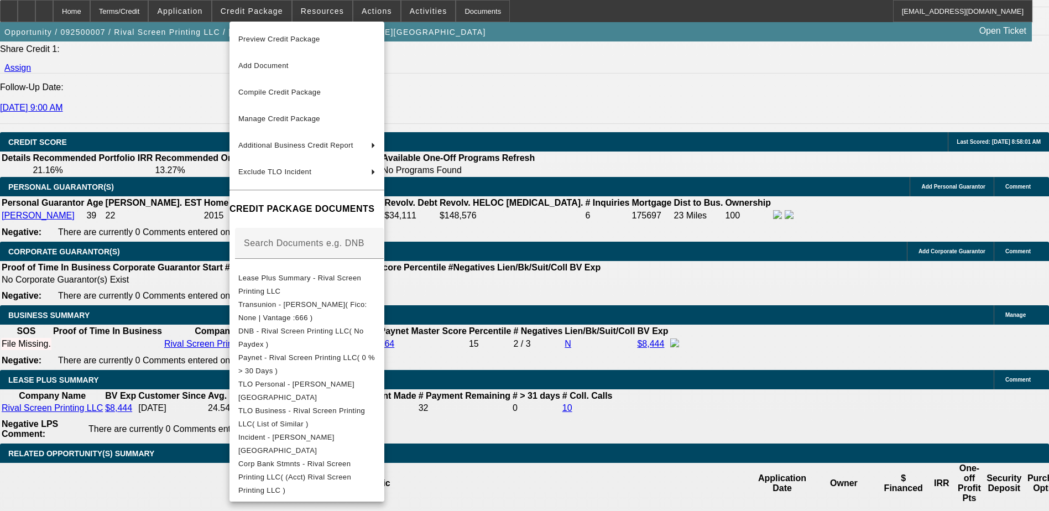
click at [634, 312] on div at bounding box center [524, 255] width 1049 height 511
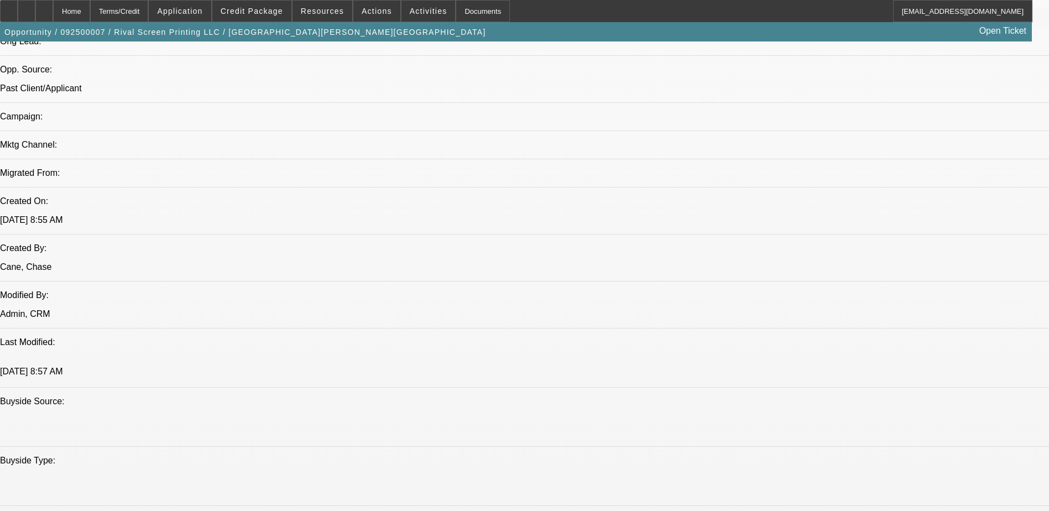
scroll to position [276, 0]
